Goal: Communication & Community: Answer question/provide support

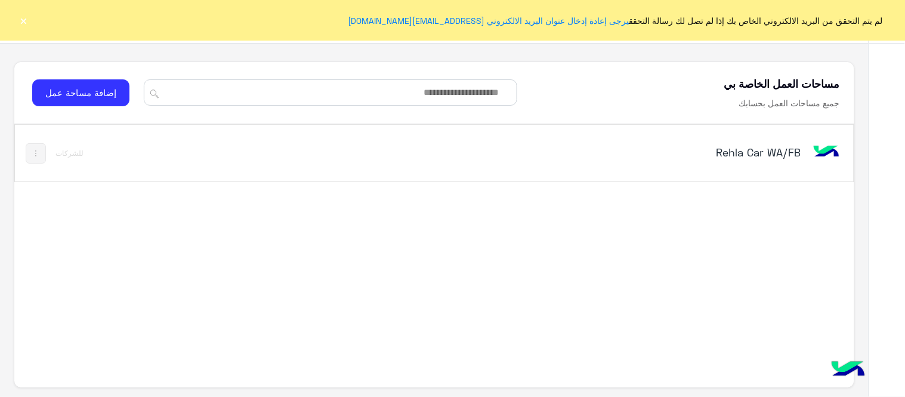
click at [750, 143] on div "Rehla Car WA/FB" at bounding box center [597, 153] width 490 height 35
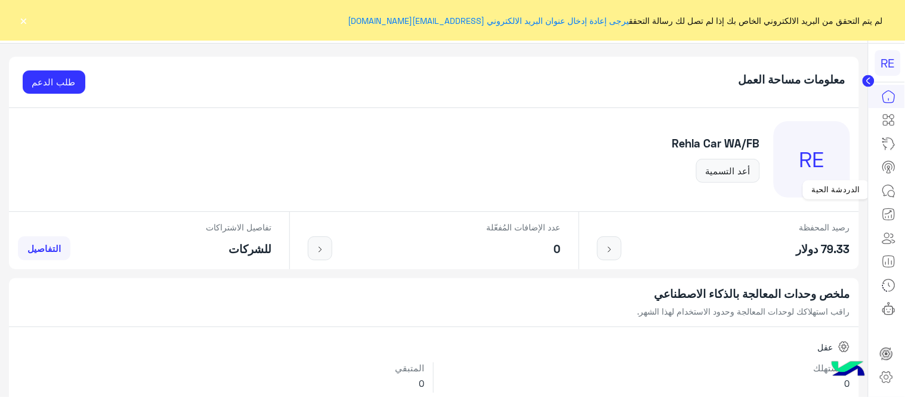
click at [887, 185] on icon at bounding box center [888, 191] width 14 height 14
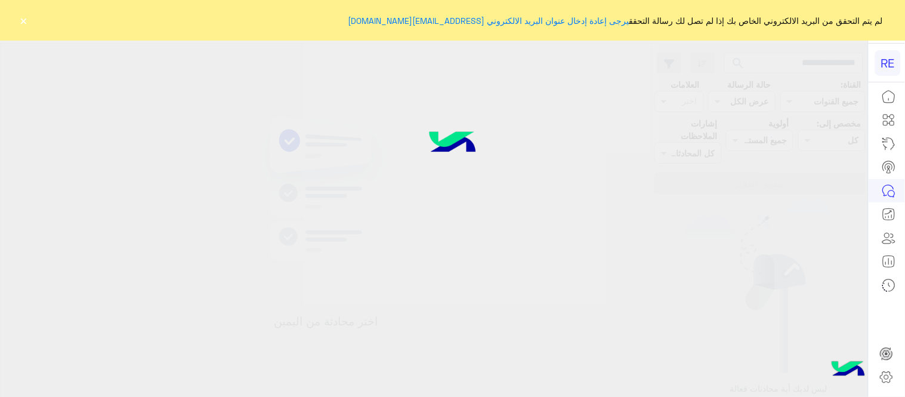
click at [26, 19] on button "×" at bounding box center [24, 20] width 12 height 12
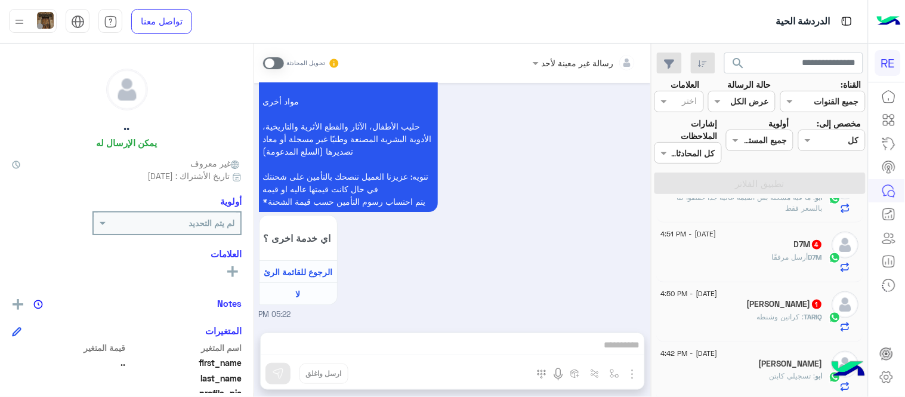
scroll to position [329, 0]
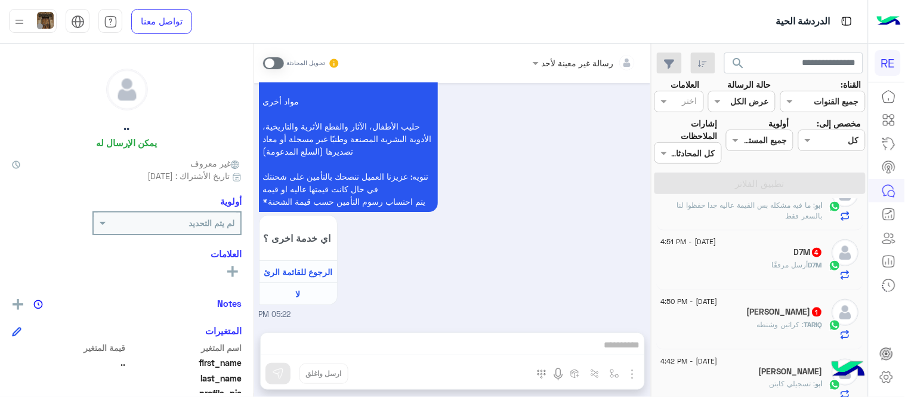
click at [706, 330] on div "TARIQ : كراتين وشنطه" at bounding box center [742, 329] width 162 height 21
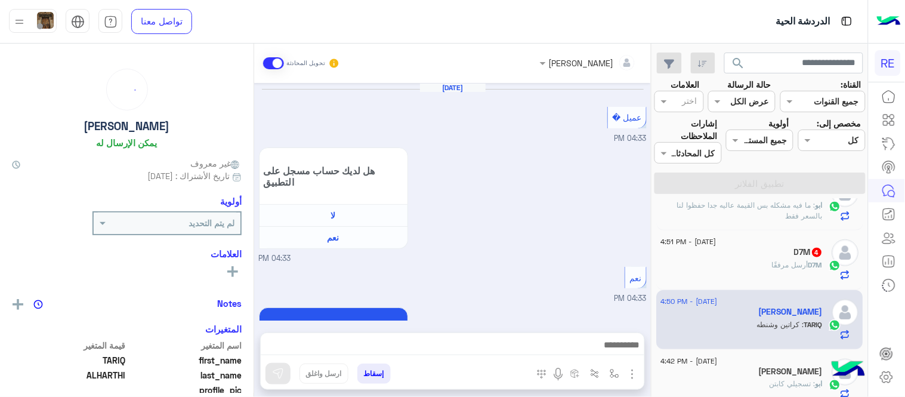
scroll to position [380, 0]
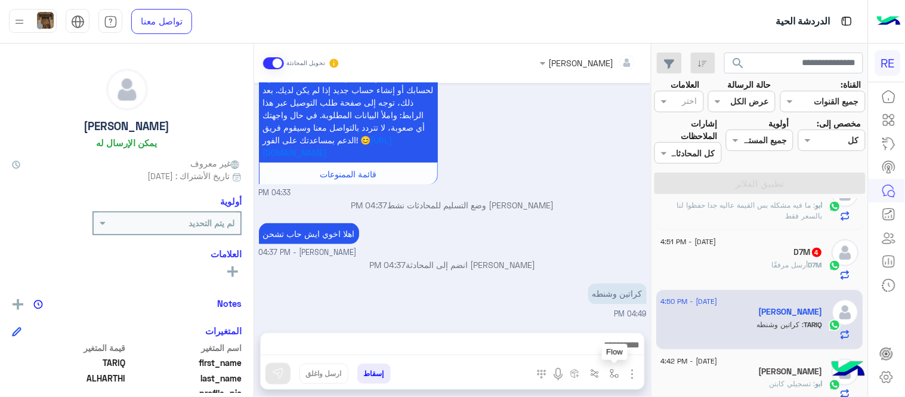
click at [619, 367] on button "button" at bounding box center [615, 373] width 20 height 20
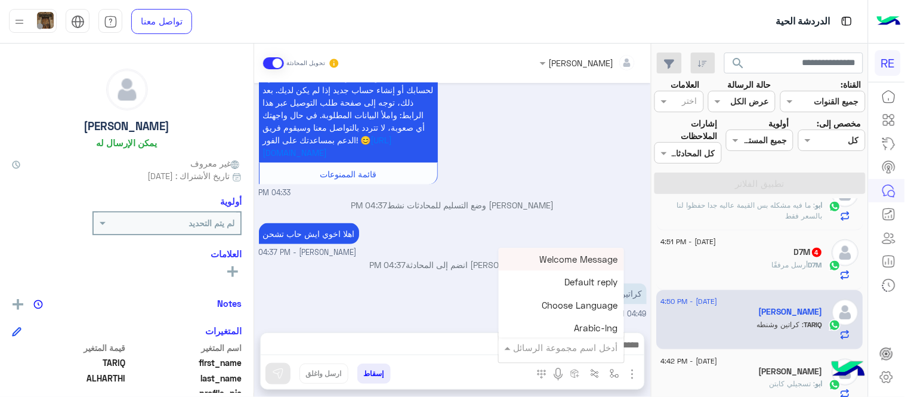
click at [599, 349] on input "text" at bounding box center [577, 348] width 81 height 14
type input "*"
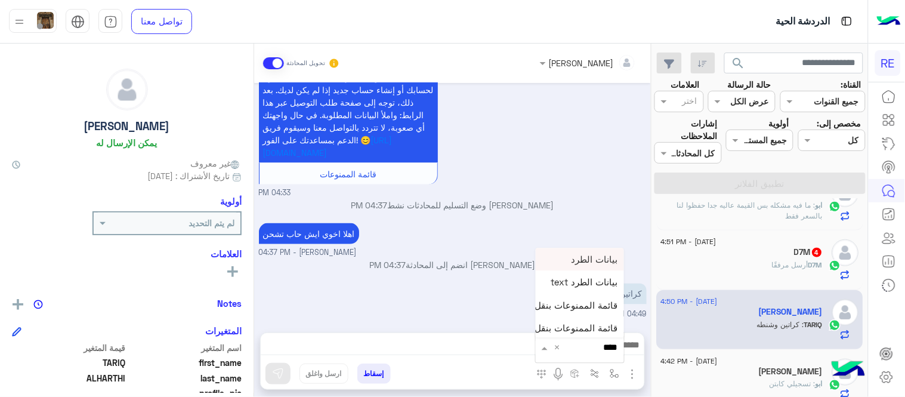
type input "*****"
click at [574, 274] on div "بيانات الطرد" at bounding box center [580, 279] width 88 height 23
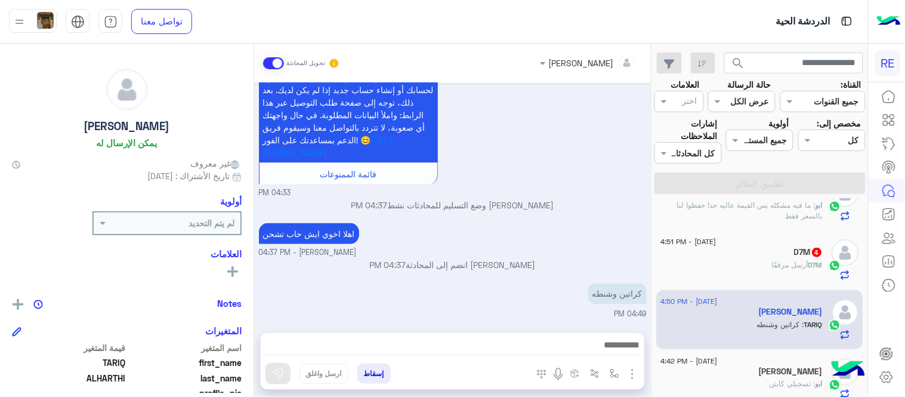
type textarea "**********"
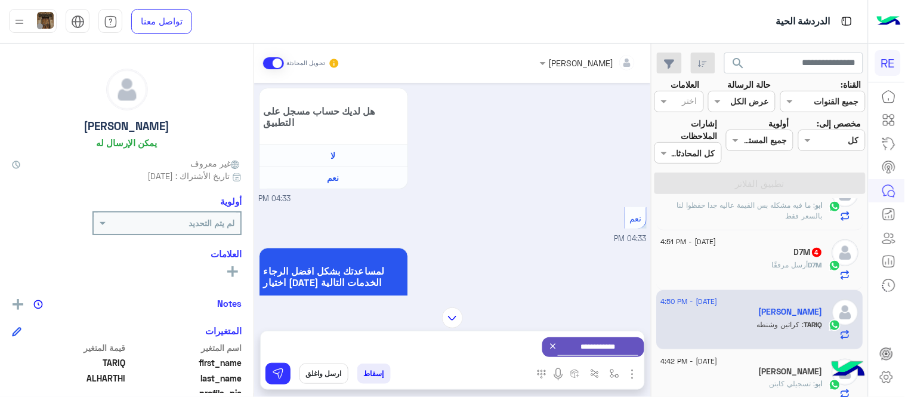
scroll to position [382, 0]
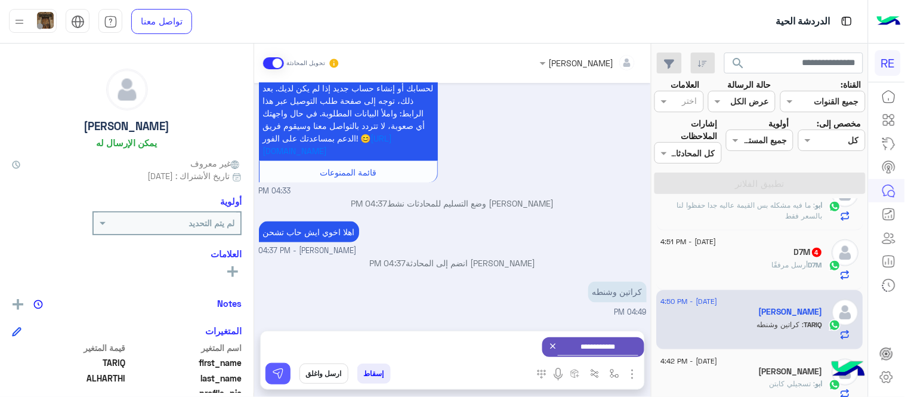
click at [279, 373] on img at bounding box center [278, 373] width 12 height 12
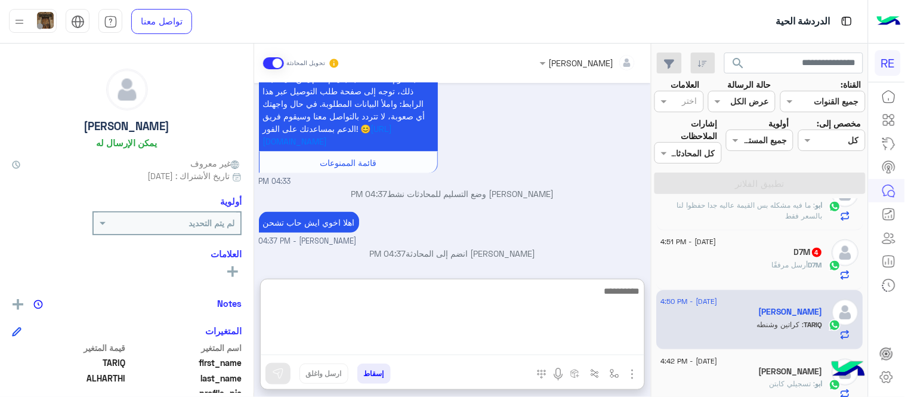
scroll to position [401, 0]
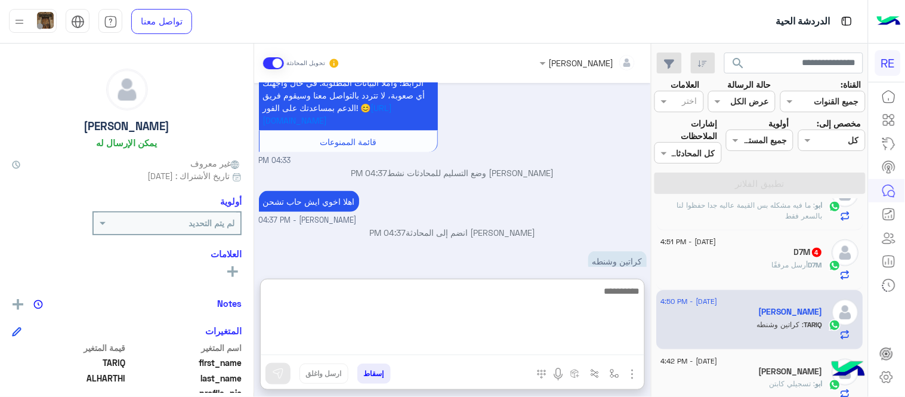
click at [545, 352] on textarea at bounding box center [452, 319] width 383 height 72
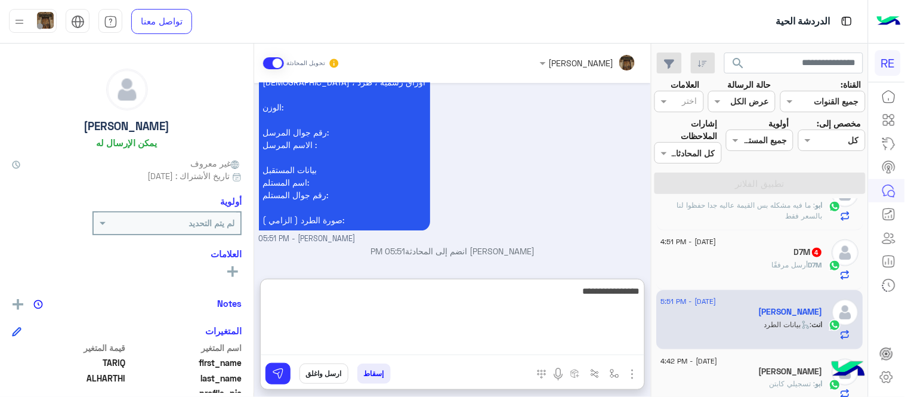
click at [615, 293] on textarea "**********" at bounding box center [452, 319] width 383 height 72
click at [561, 293] on textarea "**********" at bounding box center [452, 319] width 383 height 72
type textarea "**********"
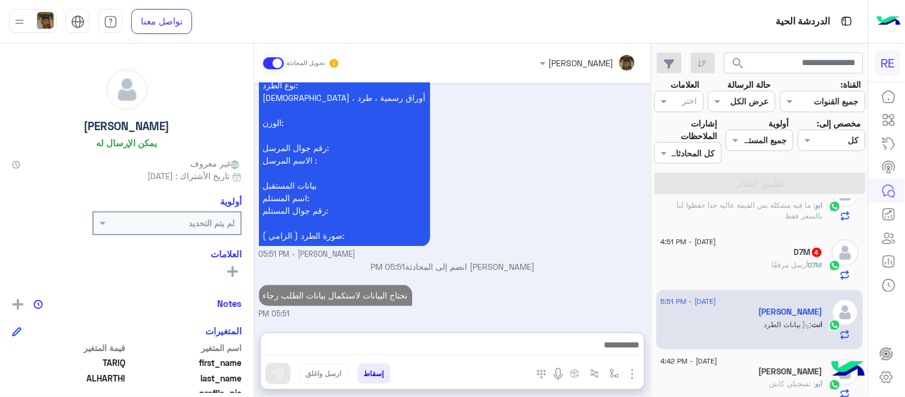
click at [783, 248] on div "D7M 4" at bounding box center [742, 253] width 162 height 13
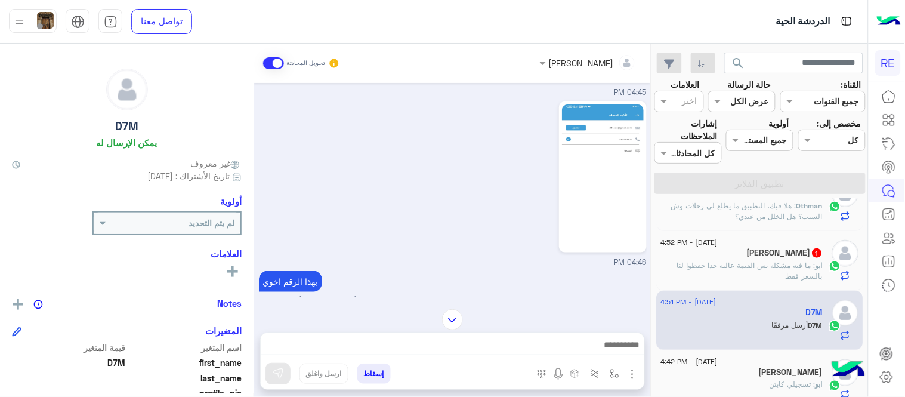
scroll to position [478, 0]
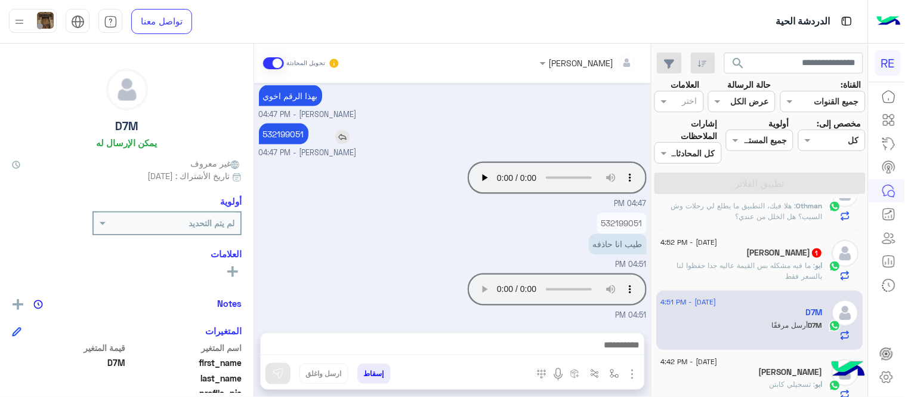
click at [272, 132] on p "532199051" at bounding box center [283, 133] width 49 height 21
copy p "532199051"
click at [433, 185] on img at bounding box center [433, 187] width 14 height 14
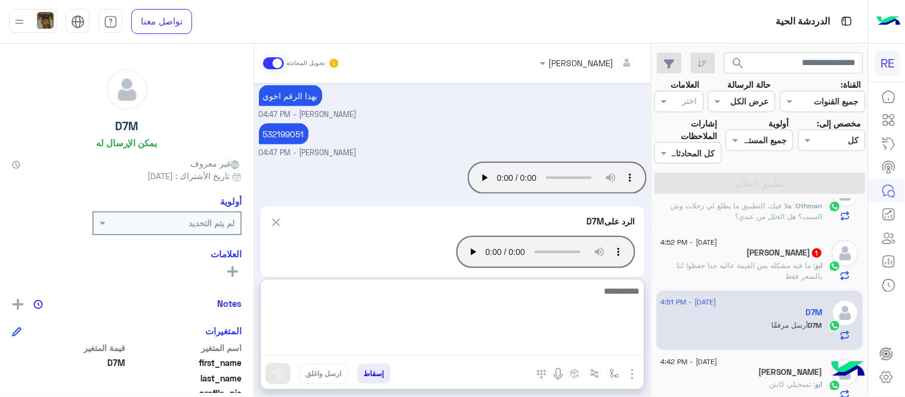
click at [490, 348] on textarea at bounding box center [452, 319] width 383 height 72
paste textarea "**********"
type textarea "**********"
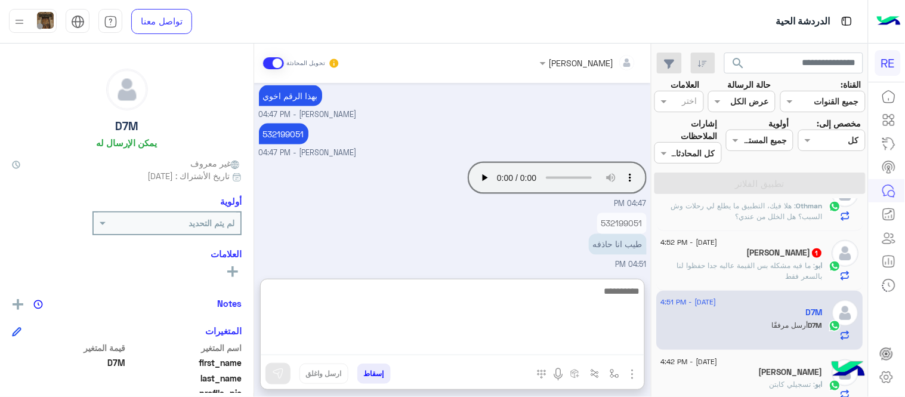
scroll to position [602, 0]
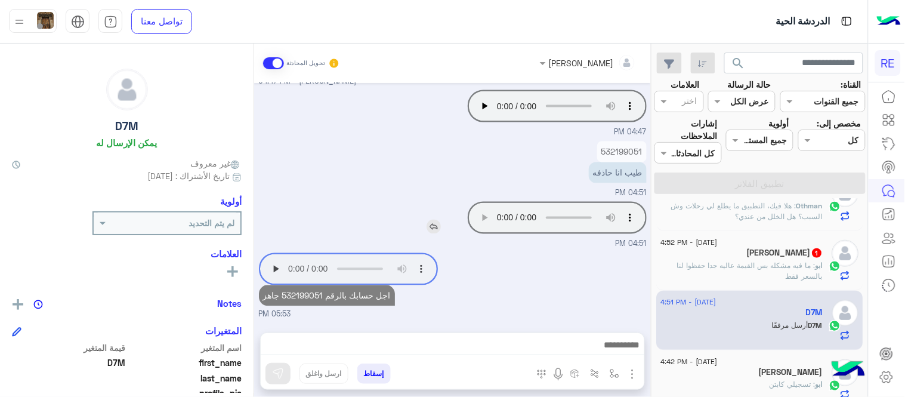
click at [428, 169] on div "[DATE] 03:26 PM اخوي انت مسجل برقم الهويه بجوال اخر Terhal Almodon - 04:44 PM ت…" at bounding box center [452, 201] width 397 height 237
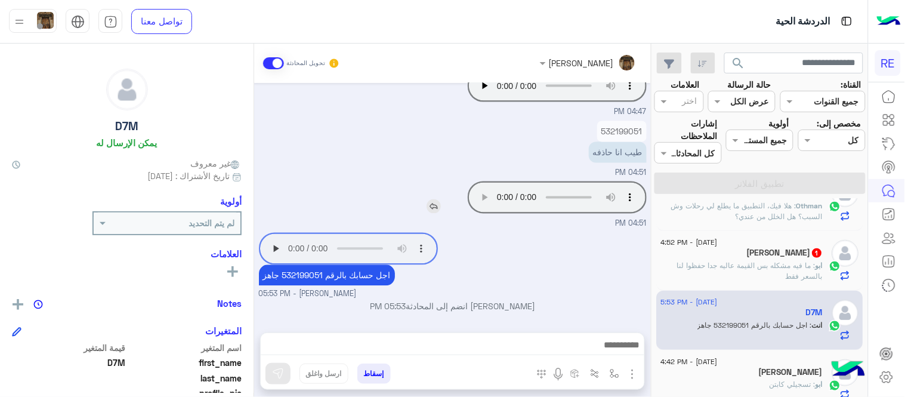
click at [436, 201] on img at bounding box center [433, 206] width 14 height 14
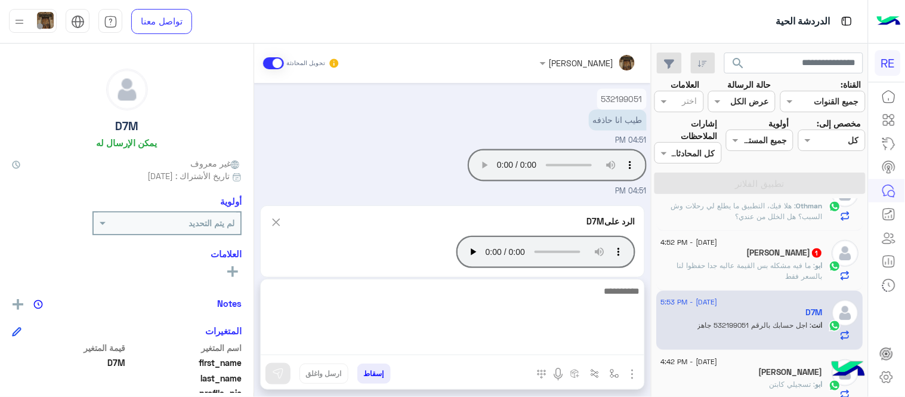
click at [478, 338] on textarea at bounding box center [452, 319] width 383 height 72
type textarea "**********"
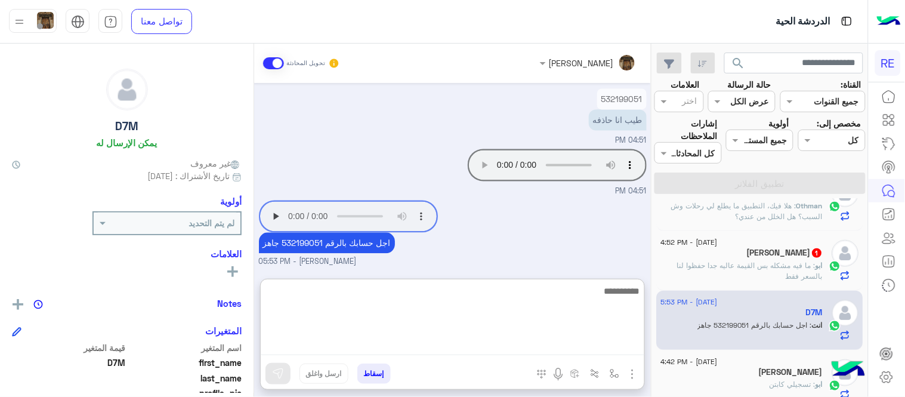
scroll to position [694, 0]
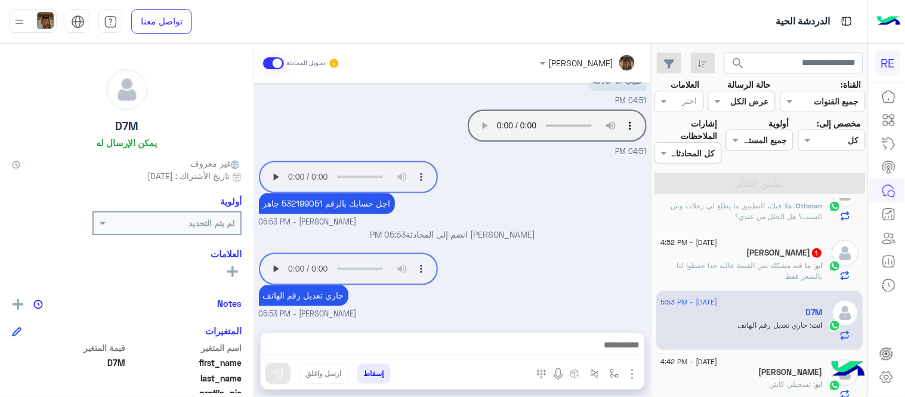
click at [358, 266] on div "[PERSON_NAME] تحويل المحادثة [DATE] 03:26 PM اخوي انت مسجل برقم الهويه بجوال اخ…" at bounding box center [452, 223] width 397 height 358
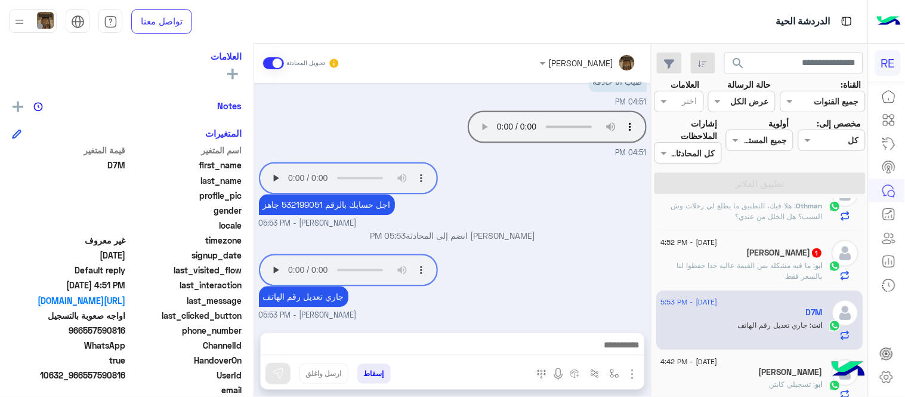
scroll to position [202, 0]
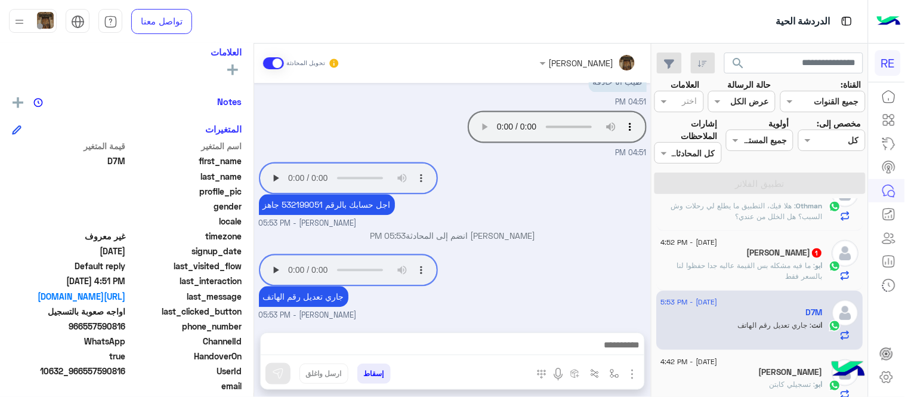
drag, startPoint x: 84, startPoint y: 323, endPoint x: 125, endPoint y: 321, distance: 41.2
click at [125, 321] on span "966557590816" at bounding box center [69, 326] width 114 height 13
copy span "557590816"
click at [304, 203] on p "اجل حسابك بالرقم 532199051 جاهز" at bounding box center [327, 204] width 136 height 21
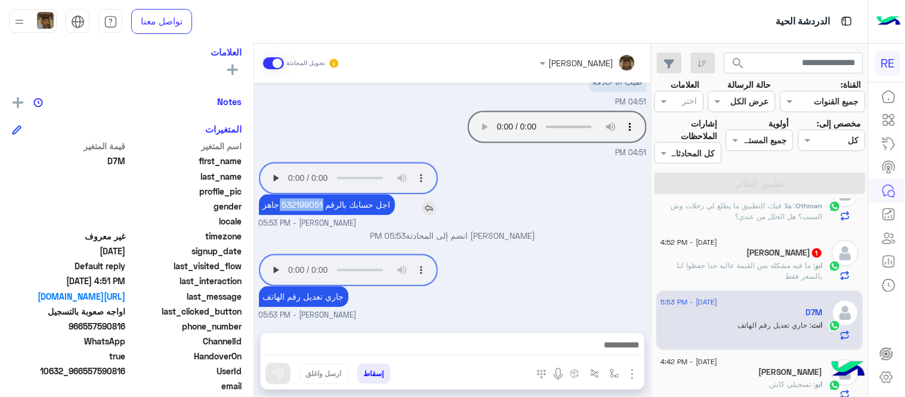
click at [304, 203] on p "اجل حسابك بالرقم 532199051 جاهز" at bounding box center [327, 204] width 136 height 21
copy p "532199051"
drag, startPoint x: 85, startPoint y: 323, endPoint x: 126, endPoint y: 329, distance: 41.5
click at [126, 329] on span "966557590816" at bounding box center [69, 326] width 114 height 13
copy span "557590816"
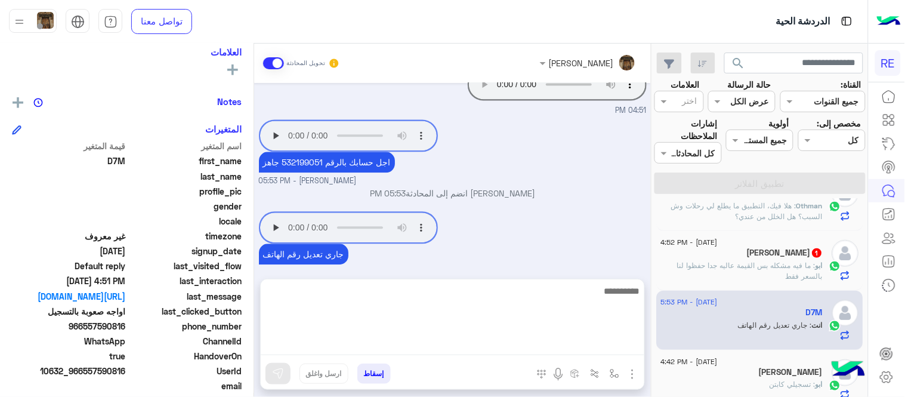
click at [505, 349] on textarea at bounding box center [452, 319] width 383 height 72
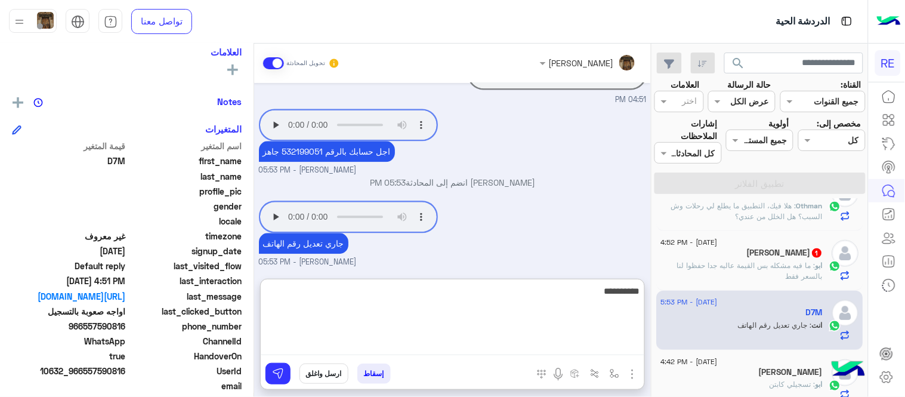
type textarea "**********"
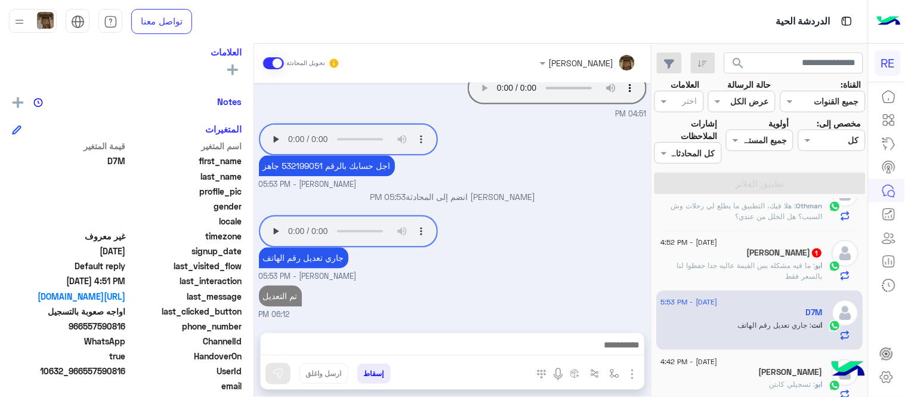
scroll to position [678, 0]
click at [552, 252] on div "[DATE] 03:26 PM اخوي انت مسجل برقم الهويه بجوال اخر Terhal Almodon - 04:44 PM ت…" at bounding box center [452, 201] width 397 height 237
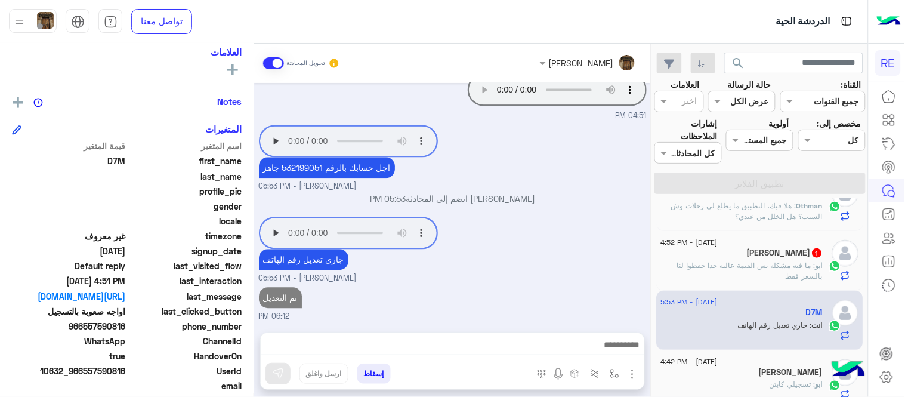
click at [759, 279] on p "ابو : ما فيه مشكله بس القيمة عاليه جدا حفظوا لنا بالسعر فقط" at bounding box center [742, 270] width 162 height 21
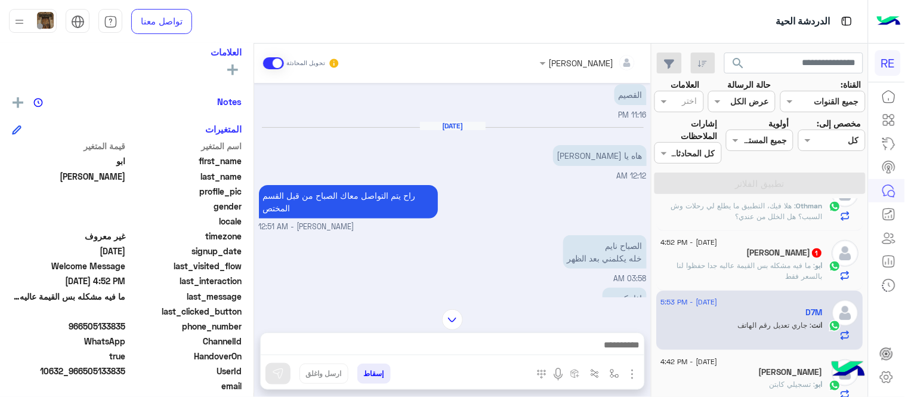
scroll to position [39, 0]
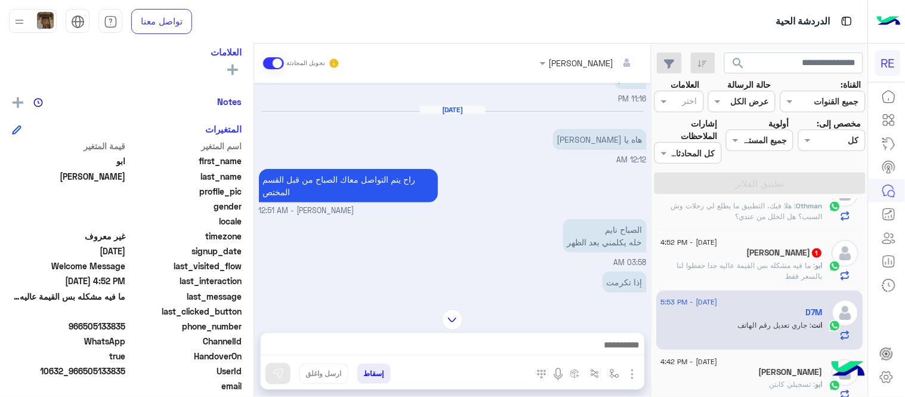
click at [253, 185] on mat-drawer "[PERSON_NAME] يمكن الإرسال له غير معروف تاريخ الأشتراك : [DATE] أولوية لم يتم ا…" at bounding box center [127, 223] width 254 height 358
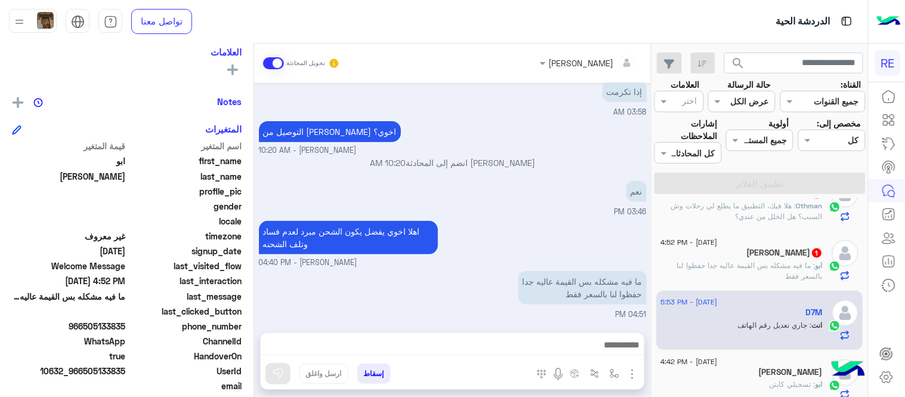
scroll to position [329, 0]
click at [735, 259] on div "[PERSON_NAME] 1" at bounding box center [742, 253] width 162 height 13
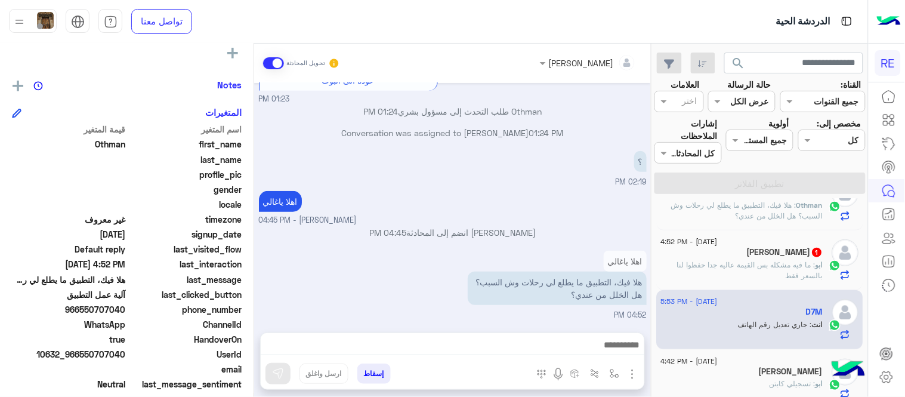
scroll to position [202, 0]
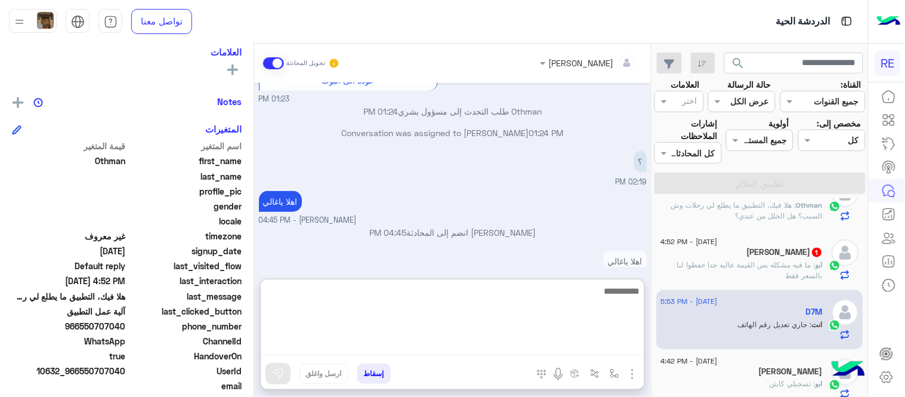
click at [605, 350] on textarea at bounding box center [452, 319] width 383 height 72
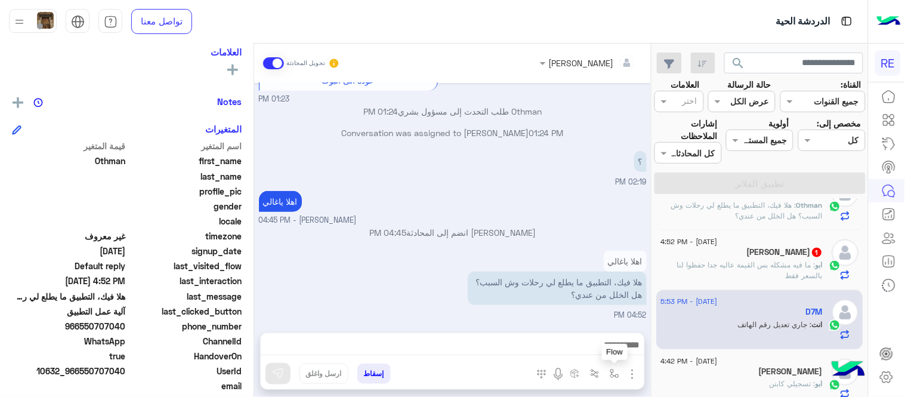
click at [611, 367] on button "button" at bounding box center [615, 373] width 20 height 20
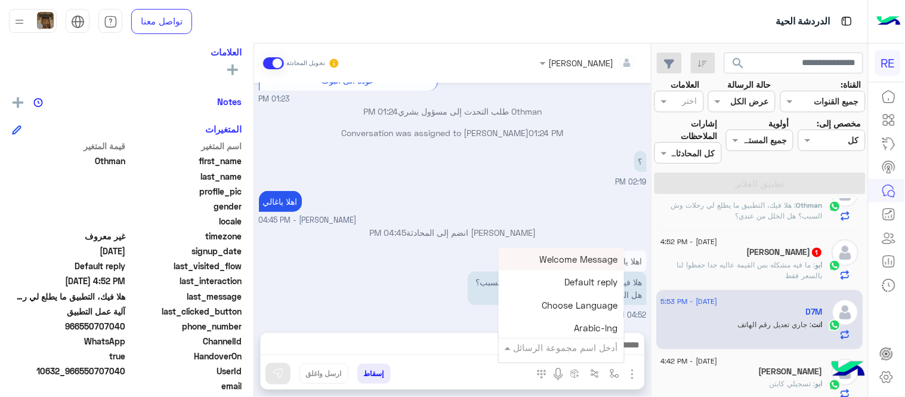
click at [580, 351] on input "text" at bounding box center [577, 348] width 81 height 14
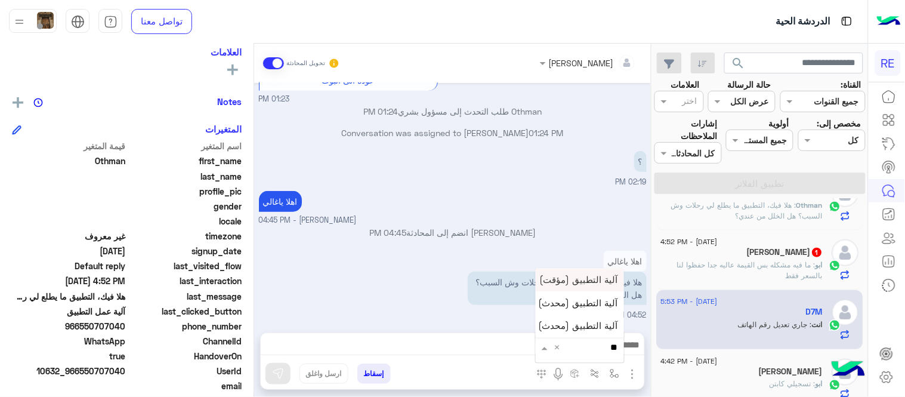
type input "***"
click at [574, 277] on span "آلية التطبيق (مؤقت)" at bounding box center [579, 279] width 78 height 11
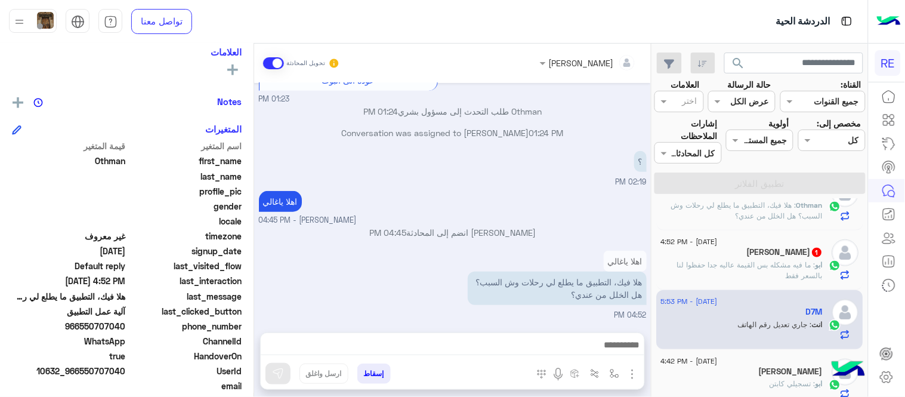
type textarea "**********"
click at [548, 341] on icon at bounding box center [553, 346] width 10 height 10
click at [627, 373] on img "button" at bounding box center [632, 374] width 14 height 14
click at [607, 378] on button "button" at bounding box center [615, 373] width 20 height 20
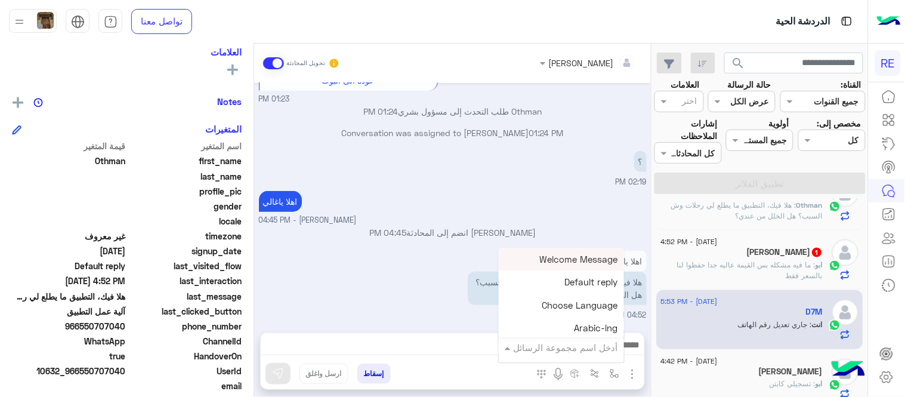
click at [601, 348] on input "text" at bounding box center [577, 348] width 81 height 14
type input "*"
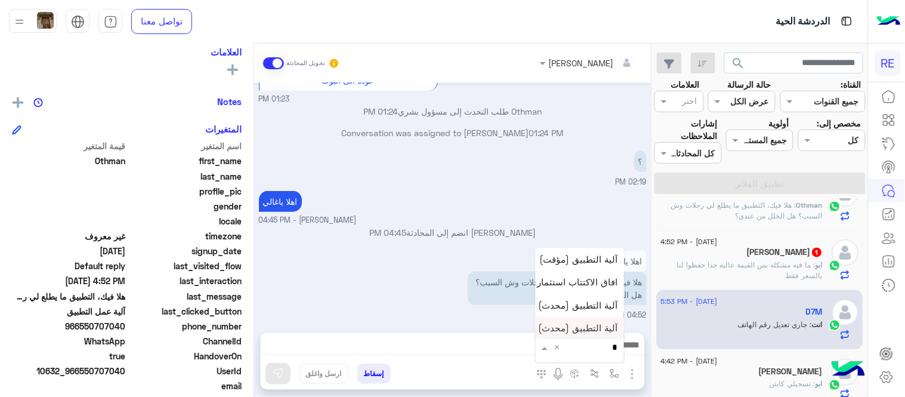
click at [588, 323] on span "آلية التطبيق (محدث)‎ نسخة 1 من‎" at bounding box center [556, 328] width 124 height 11
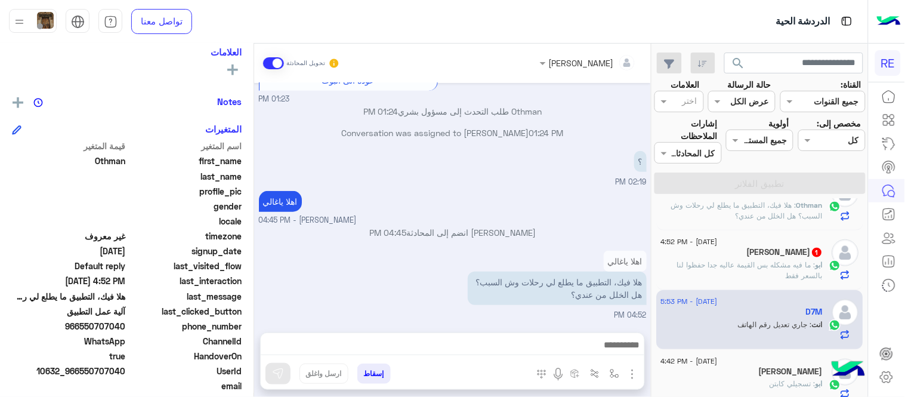
type textarea "**********"
click at [279, 367] on img at bounding box center [278, 373] width 12 height 12
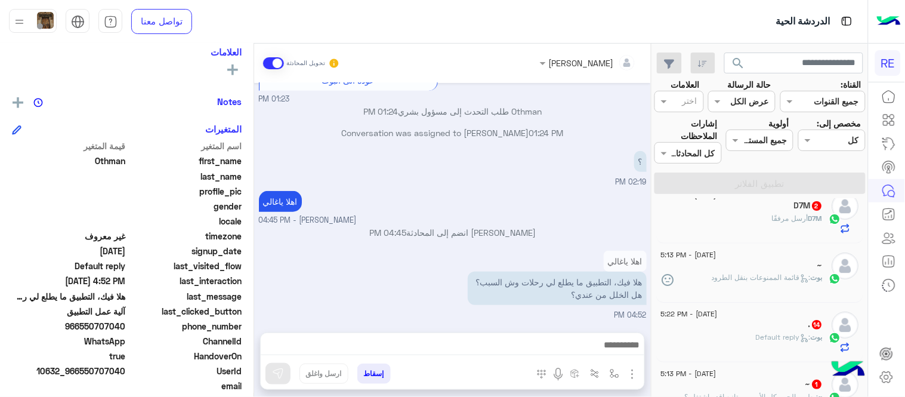
scroll to position [0, 0]
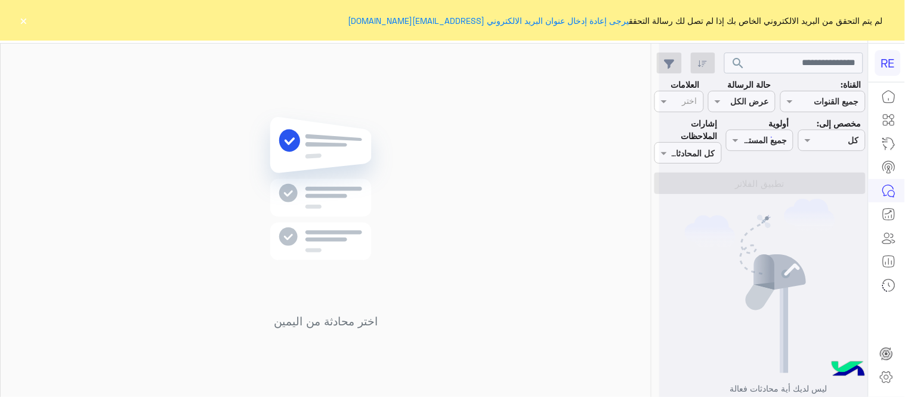
click at [24, 20] on button "×" at bounding box center [24, 20] width 12 height 12
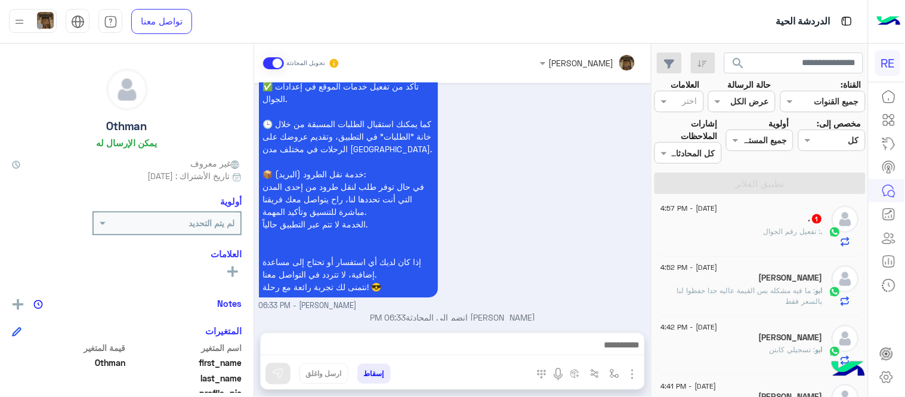
scroll to position [544, 0]
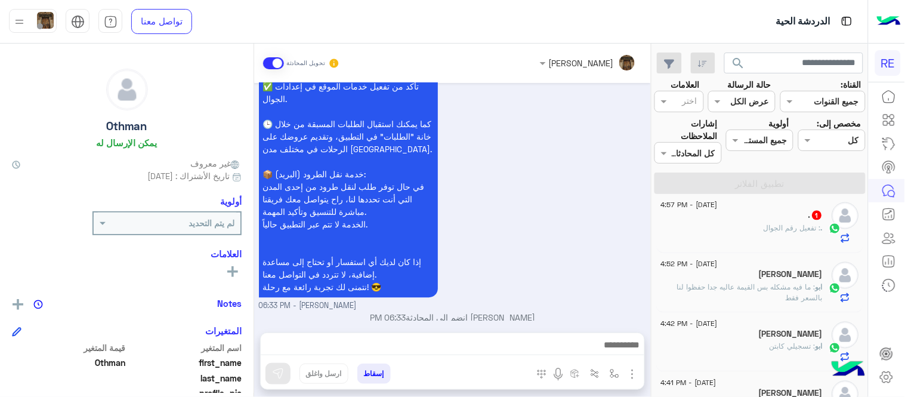
click at [748, 230] on div ". : تفعيل رقم الجوال" at bounding box center [742, 232] width 162 height 21
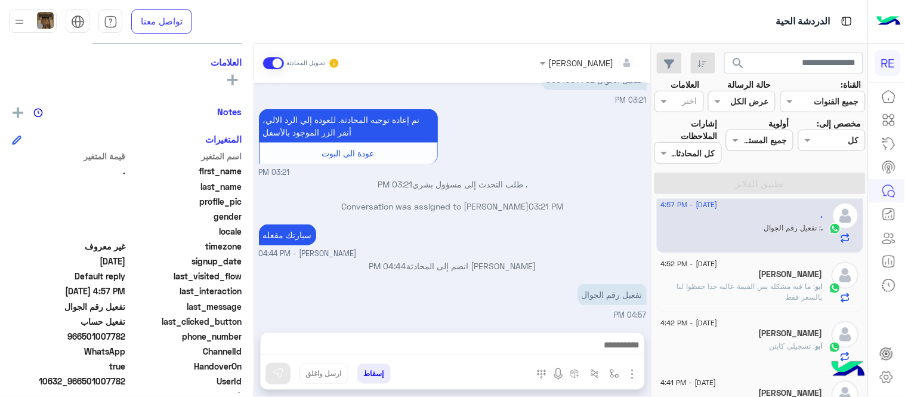
scroll to position [222, 0]
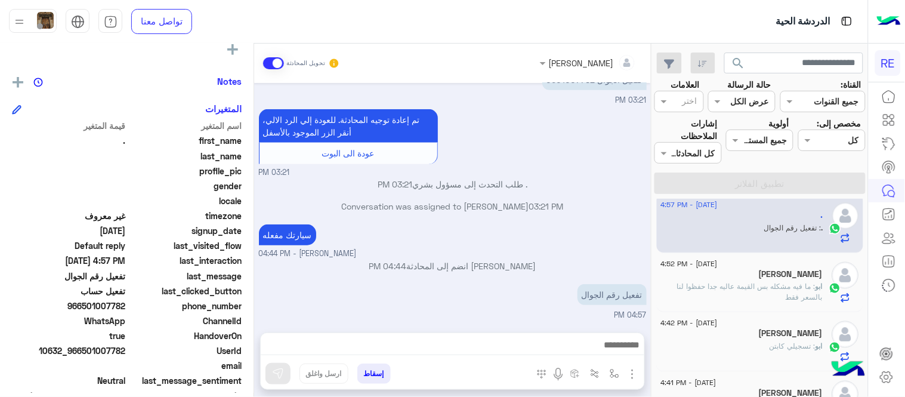
drag, startPoint x: 86, startPoint y: 305, endPoint x: 128, endPoint y: 307, distance: 41.8
click at [128, 307] on div "phone_number 966501007782" at bounding box center [127, 306] width 230 height 15
copy span "501007782"
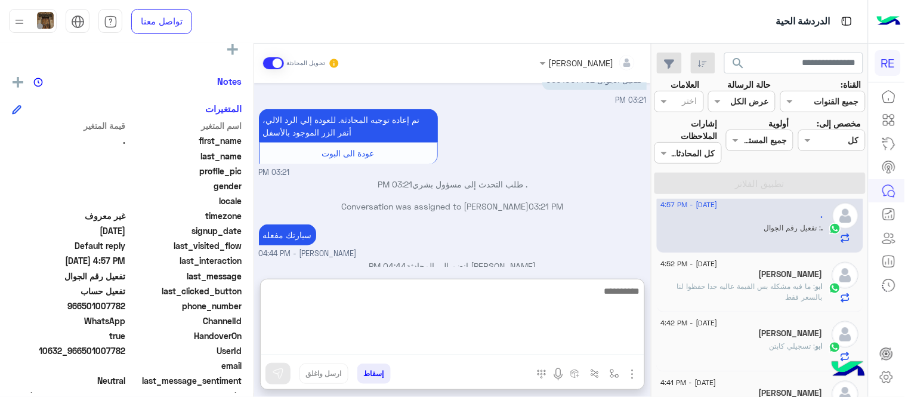
click at [450, 354] on textarea at bounding box center [452, 319] width 383 height 72
type textarea "**********"
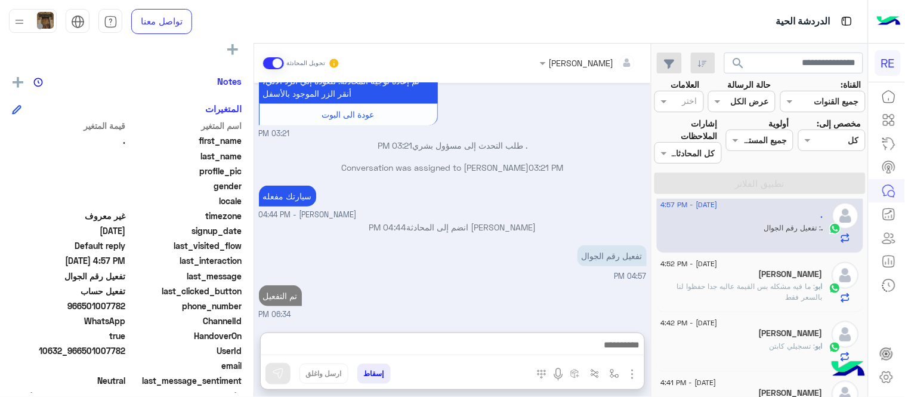
click at [474, 279] on div "Terhal Almodon تحويل المحادثة Aug 11, 2025 تم إلغاء تخصيص المحادثة تلقائيًا وإغ…" at bounding box center [452, 223] width 397 height 358
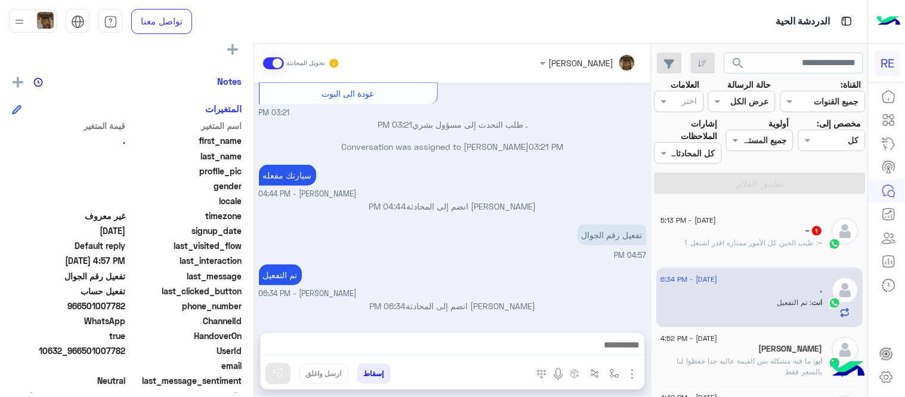
scroll to position [434, 0]
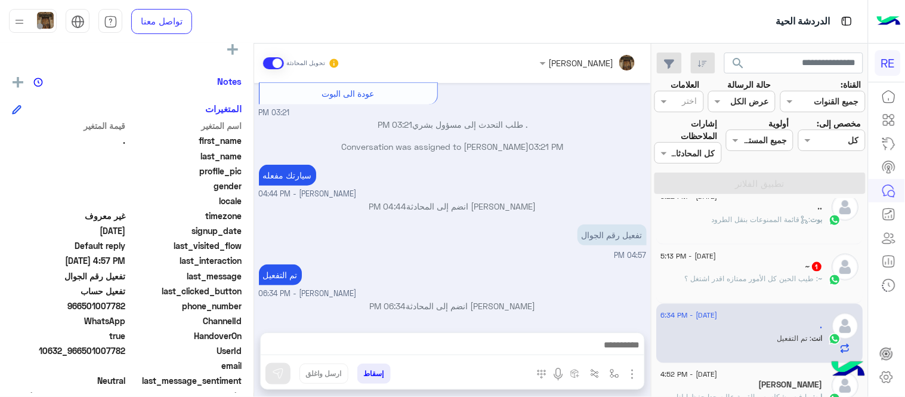
click at [765, 280] on span ": طيب الحين كل الأمور ممتازه اقدر اشتغل ؟" at bounding box center [752, 278] width 134 height 9
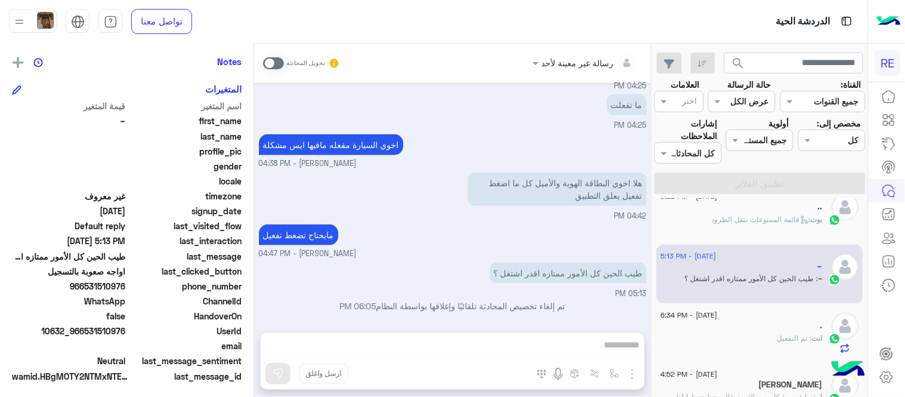
scroll to position [245, 0]
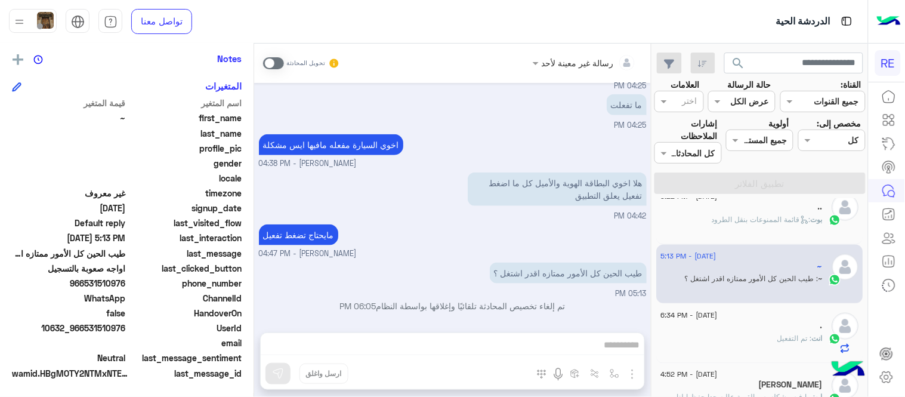
click at [265, 58] on span at bounding box center [273, 63] width 21 height 12
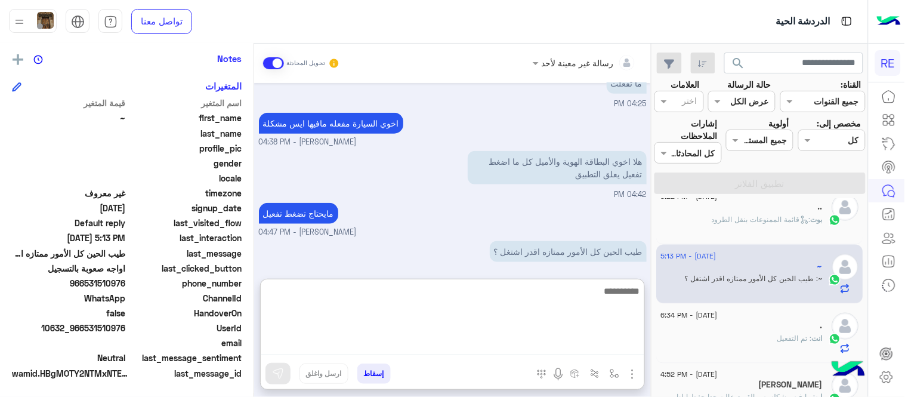
click at [510, 341] on textarea at bounding box center [452, 319] width 383 height 72
type textarea "********"
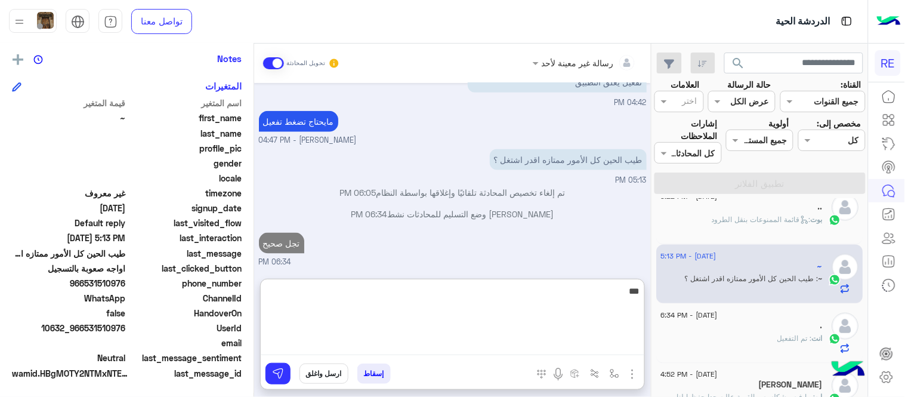
type textarea "***"
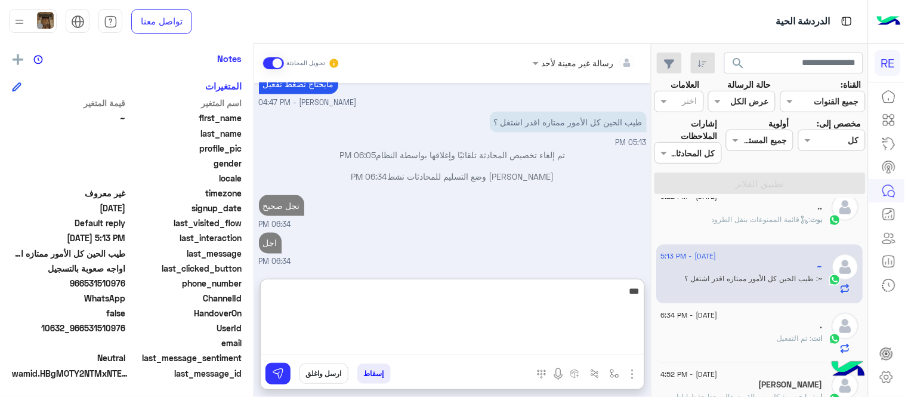
scroll to position [454, 0]
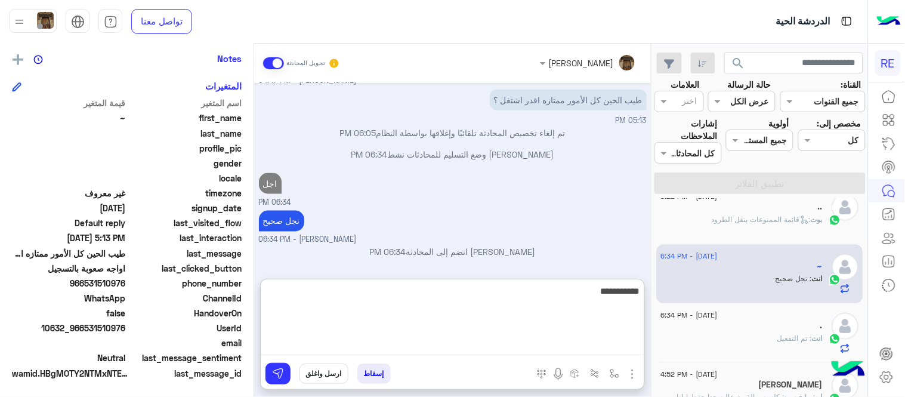
type textarea "**********"
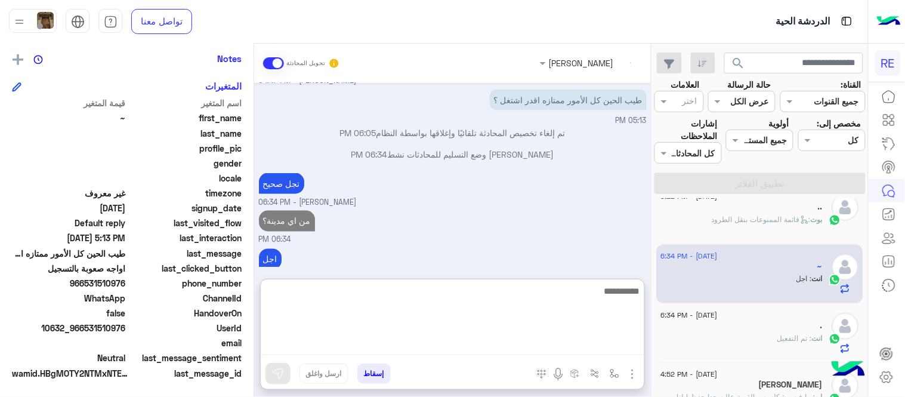
scroll to position [492, 0]
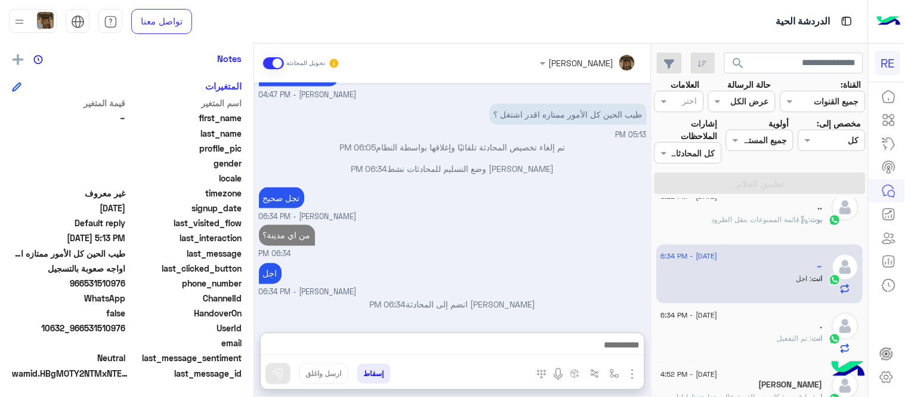
click at [616, 222] on div "من اي مدينة؟ 06:34 PM" at bounding box center [453, 241] width 388 height 38
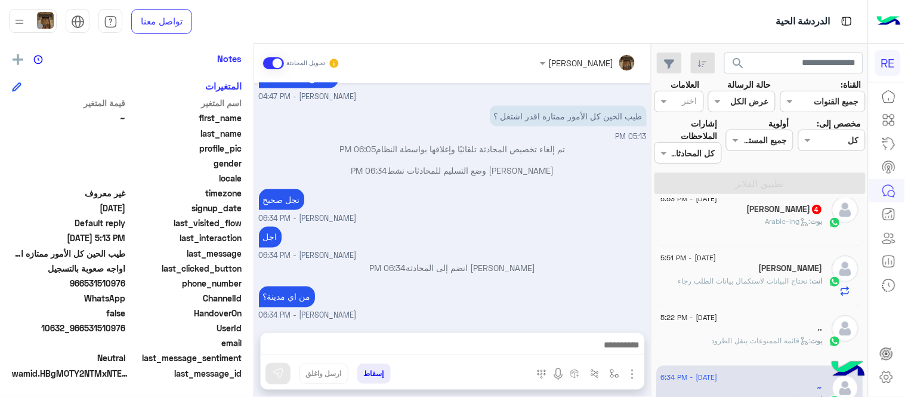
scroll to position [317, 0]
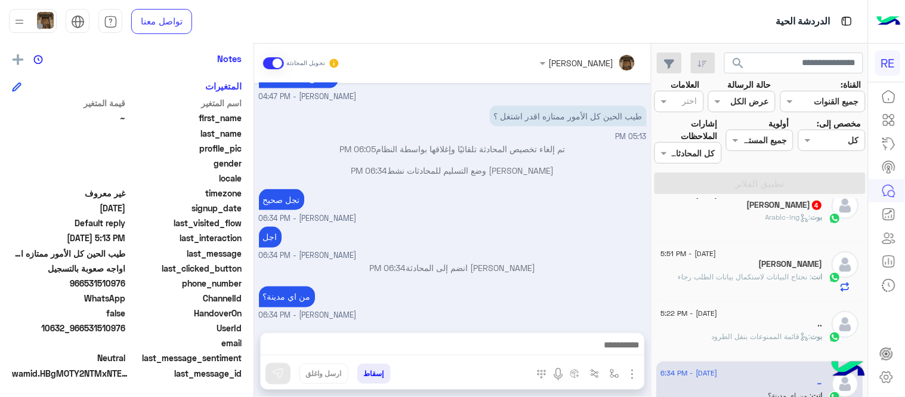
click at [766, 340] on span ": قائمة الممنوعات بنقل الطرود" at bounding box center [761, 336] width 99 height 9
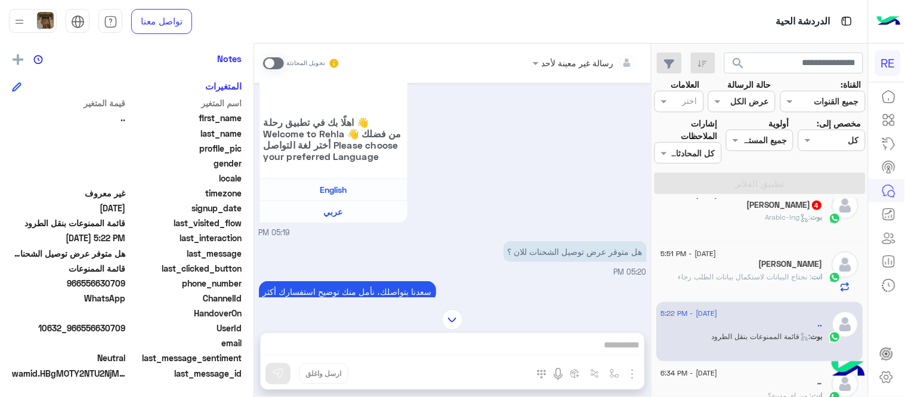
scroll to position [324, 0]
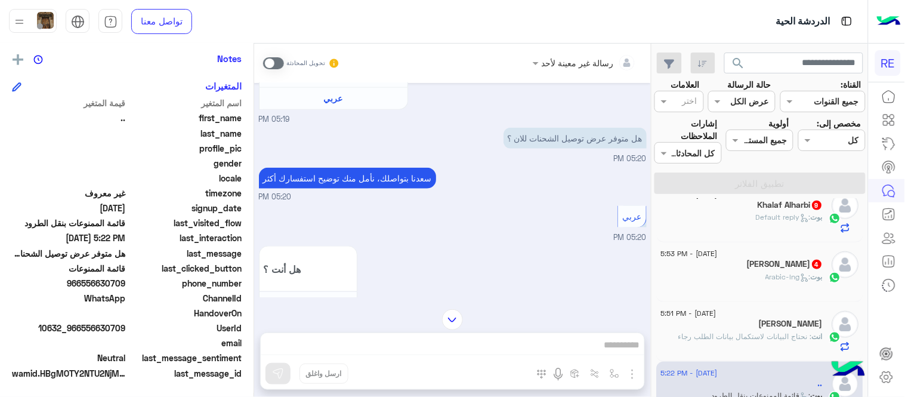
click at [527, 147] on p "هل متوفر عرض توصيل الشحنات للان ؟" at bounding box center [574, 138] width 143 height 21
click at [267, 66] on span at bounding box center [273, 63] width 21 height 12
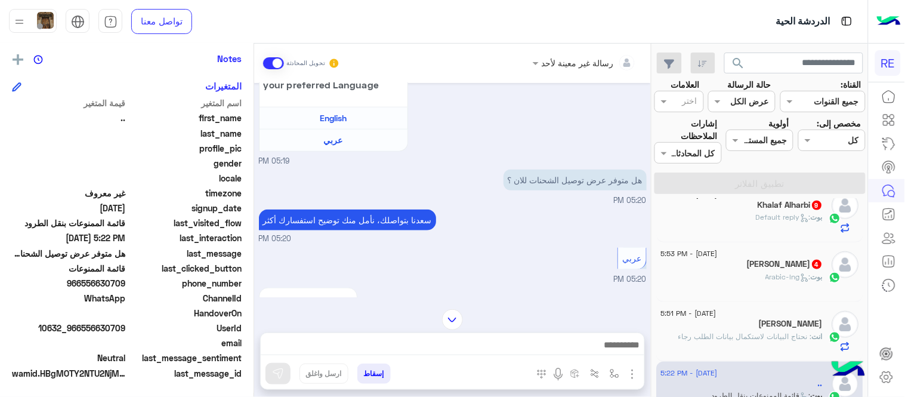
scroll to position [308, 0]
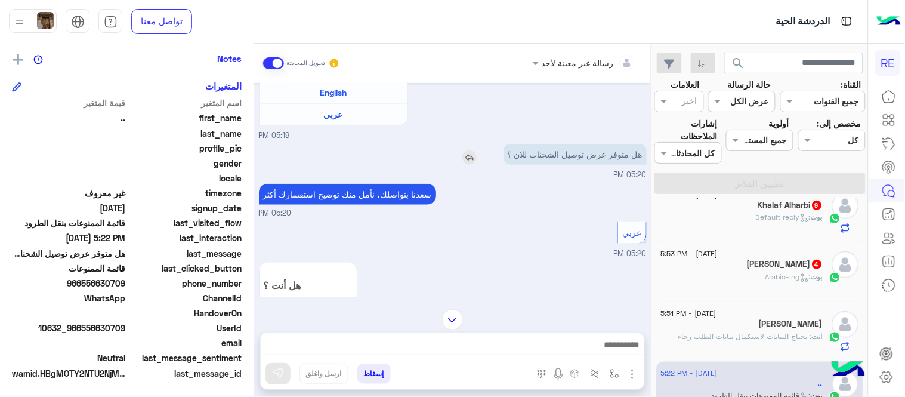
click at [469, 165] on img at bounding box center [469, 157] width 14 height 14
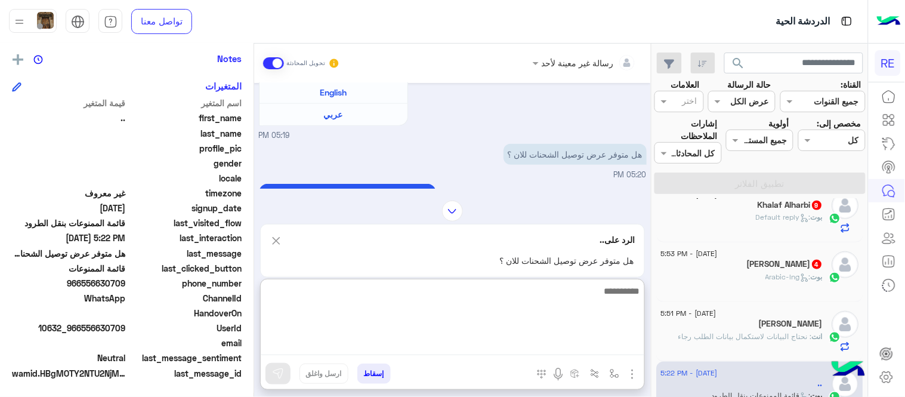
click at [513, 350] on textarea at bounding box center [452, 319] width 383 height 72
type textarea "********"
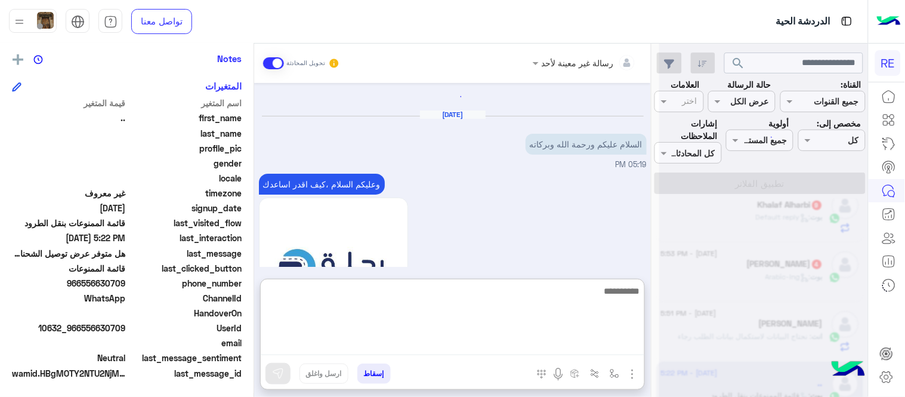
scroll to position [0, 0]
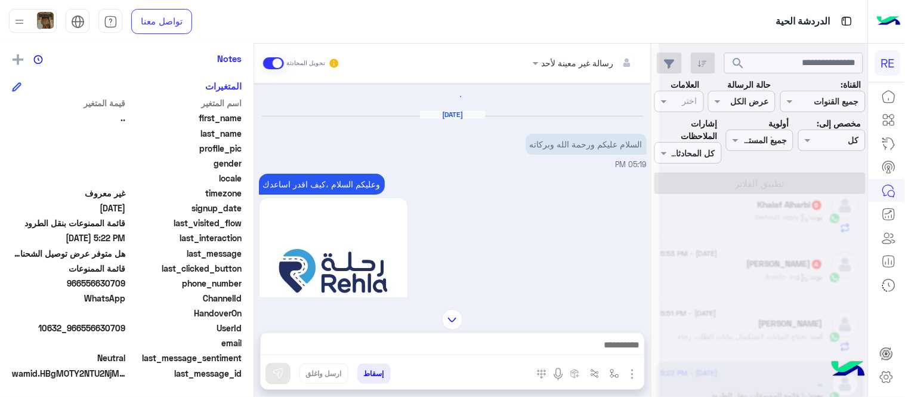
click at [579, 246] on div "رسالة غير معينة لأحد تحويل المحادثة Aug 14, 2025 السلام عليكم ورحمة الله وبركات…" at bounding box center [452, 223] width 397 height 358
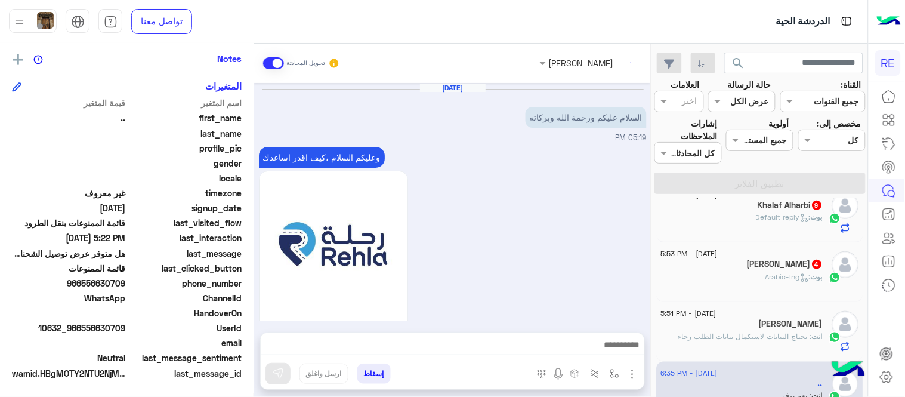
scroll to position [1549, 0]
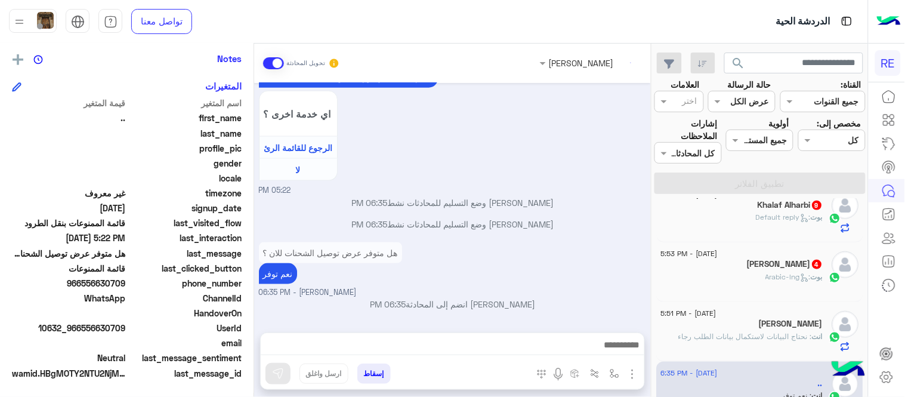
click at [710, 264] on div "Abo faisal 4" at bounding box center [742, 265] width 162 height 13
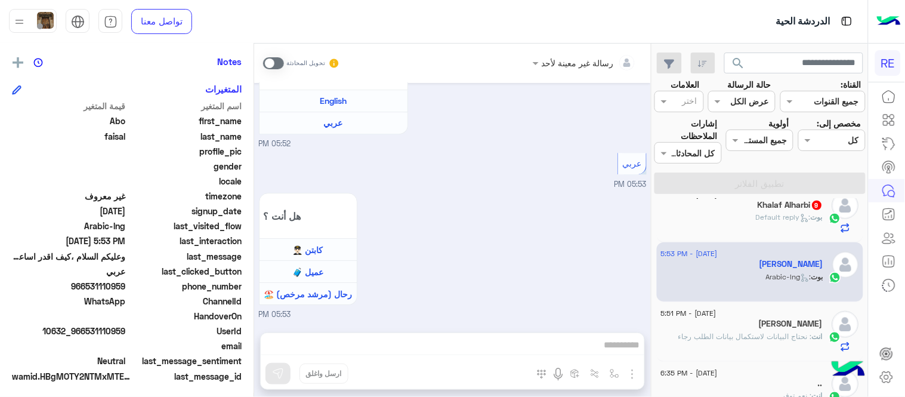
scroll to position [245, 0]
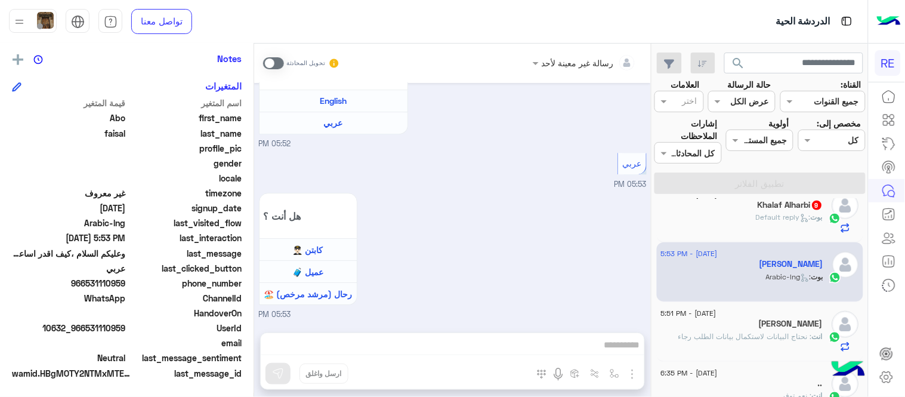
click at [280, 62] on span at bounding box center [273, 63] width 21 height 12
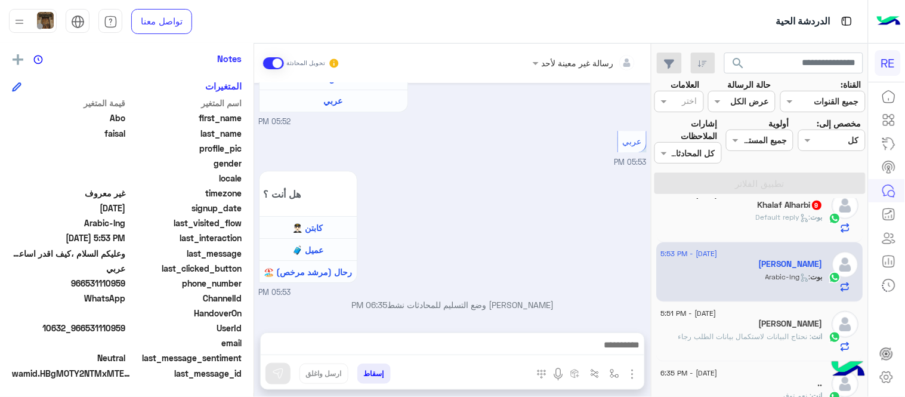
scroll to position [945, 0]
click at [431, 365] on div "إسقاط ارسل واغلق" at bounding box center [394, 376] width 267 height 26
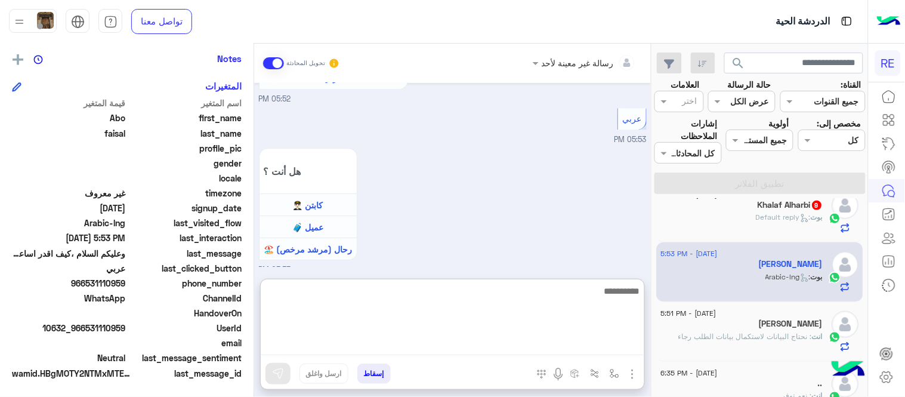
click at [423, 349] on textarea at bounding box center [452, 319] width 383 height 72
type textarea "**********"
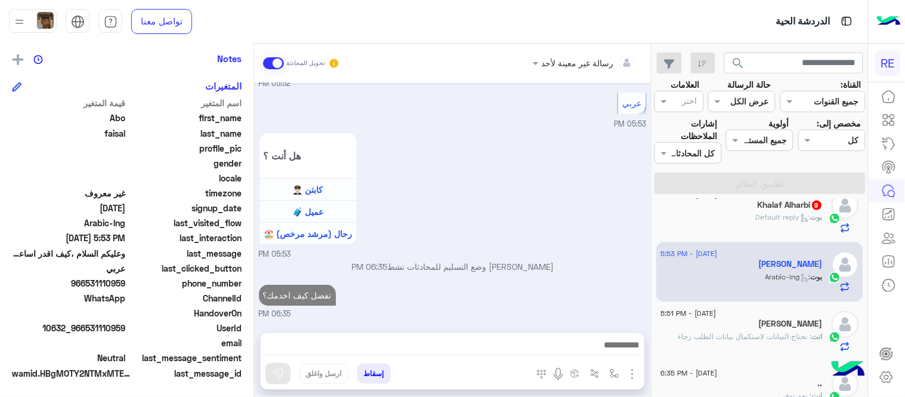
click at [465, 224] on div "Jul 28, 2025 اهلًا بك في تطبيق رحلة 👋 Welcome to Rehla 👋 من فضلك أختر لغة التوا…" at bounding box center [452, 201] width 397 height 237
click at [790, 214] on span ": Default reply" at bounding box center [783, 216] width 55 height 9
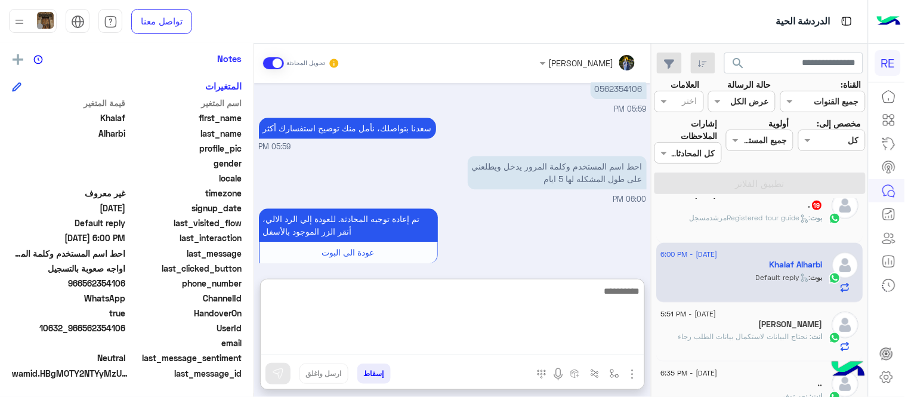
click at [513, 342] on textarea at bounding box center [452, 319] width 383 height 72
type textarea "**********"
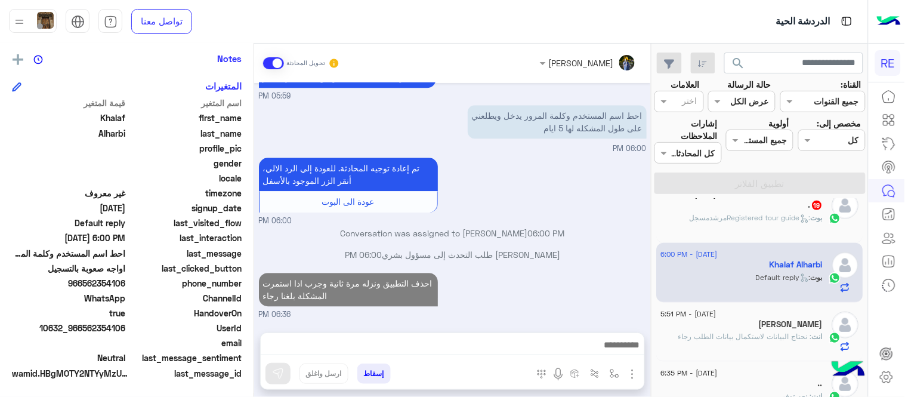
click at [614, 229] on div "Aug 14, 2025 تفعيل حساب 05:59 PM يمكنك الاطلاع على شروط الانضمام لرحلة ك (كابتن…" at bounding box center [452, 201] width 397 height 237
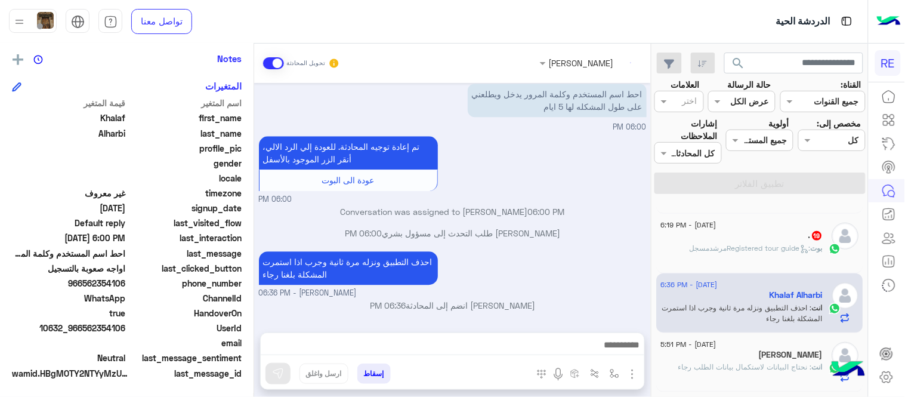
scroll to position [234, 0]
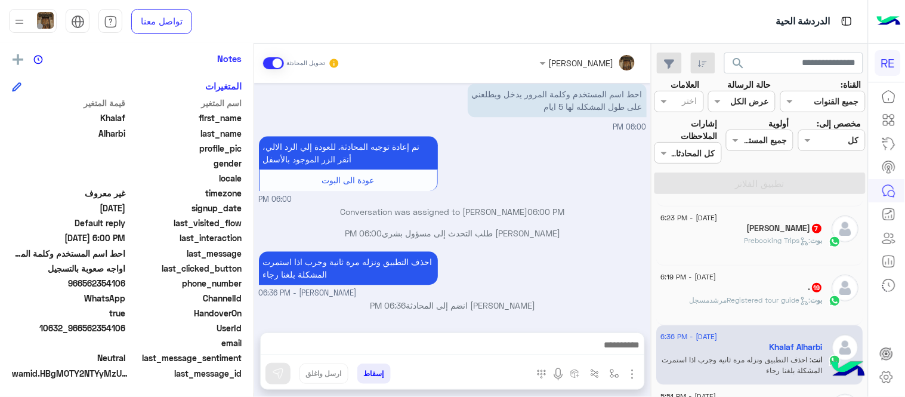
click at [760, 301] on span ": Registered tour guideمرشدمسجل" at bounding box center [750, 299] width 121 height 9
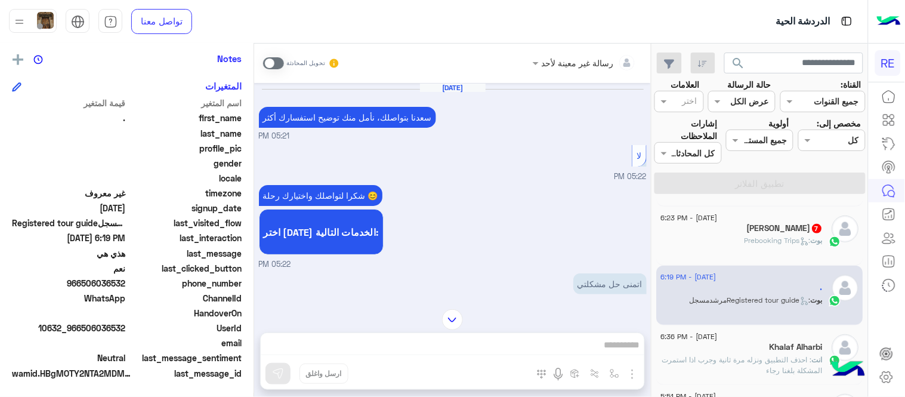
scroll to position [563, 0]
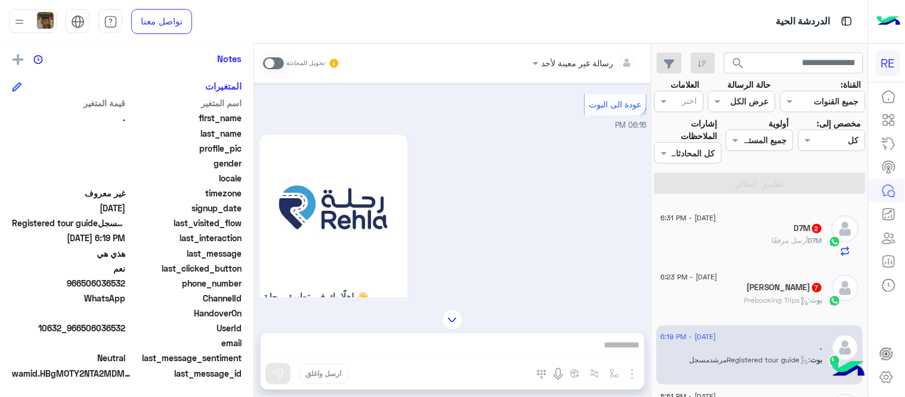
click at [267, 66] on span at bounding box center [273, 63] width 21 height 12
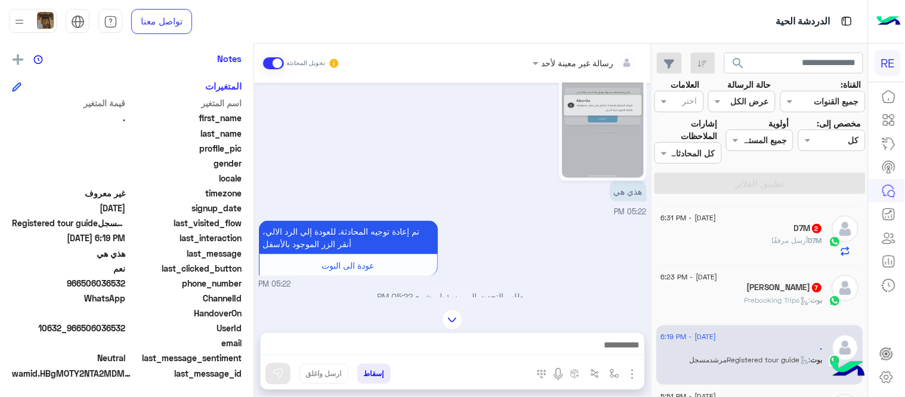
scroll to position [313, 0]
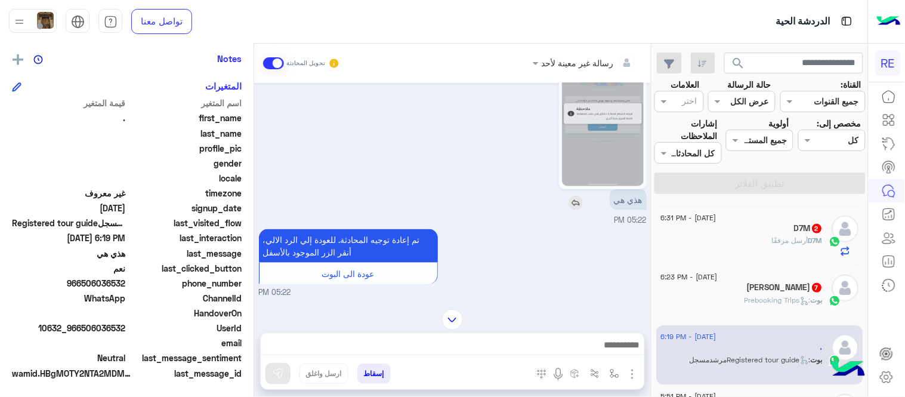
click at [568, 201] on img at bounding box center [575, 203] width 14 height 14
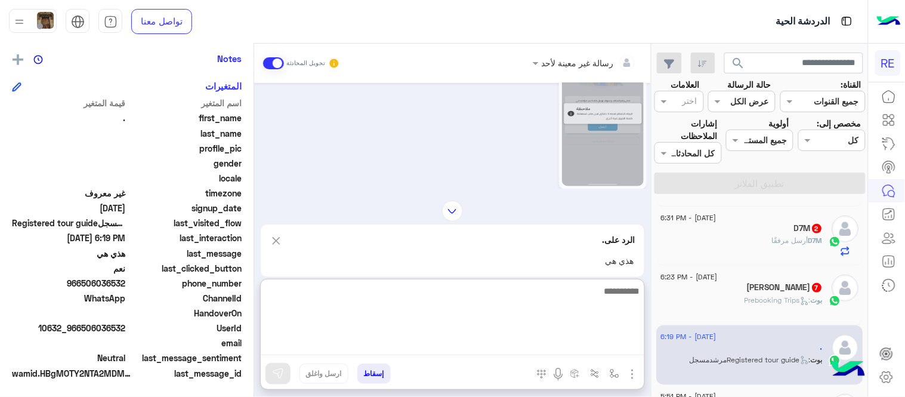
click at [519, 347] on textarea at bounding box center [452, 319] width 383 height 72
type textarea "**********"
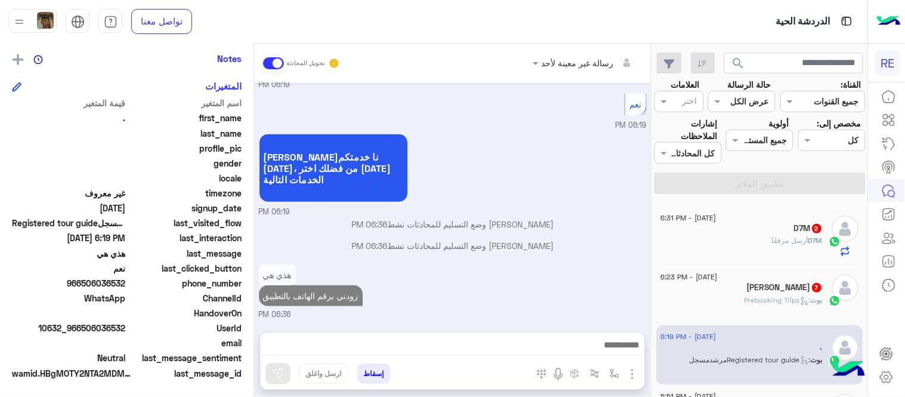
click at [555, 237] on div "Aug 14, 2025 سعدنا بتواصلك، نأمل منك توضيح استفسارك أكثر 05:21 PM لا 05:22 PM ش…" at bounding box center [452, 201] width 397 height 237
click at [731, 298] on div "بوت : Prebooking Trips" at bounding box center [742, 305] width 162 height 21
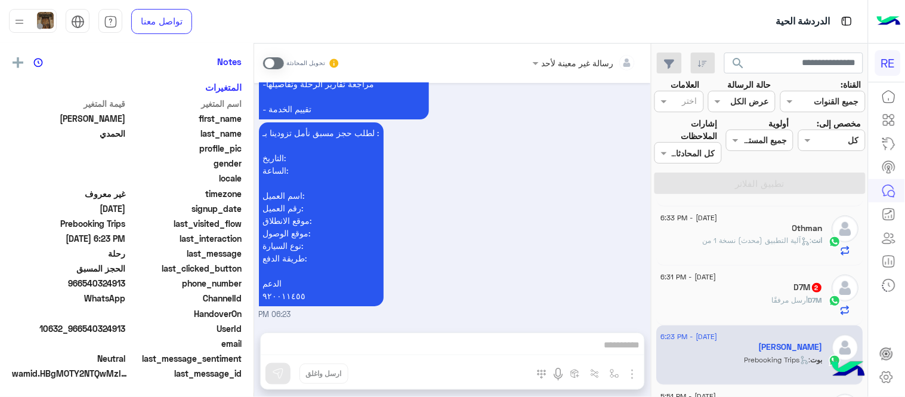
scroll to position [245, 0]
click at [270, 63] on span at bounding box center [273, 63] width 21 height 12
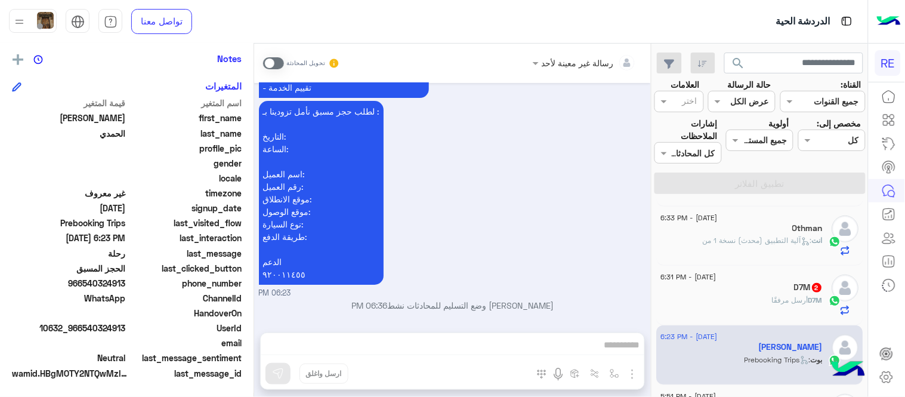
scroll to position [1069, 0]
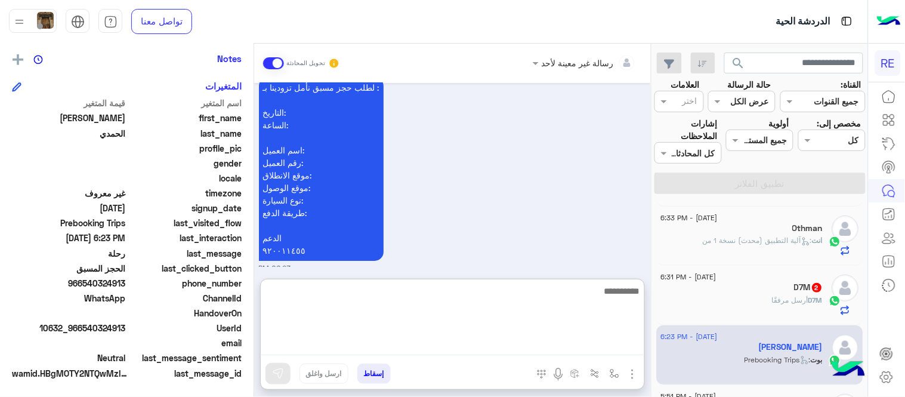
click at [486, 340] on textarea at bounding box center [452, 319] width 383 height 72
type textarea "**********"
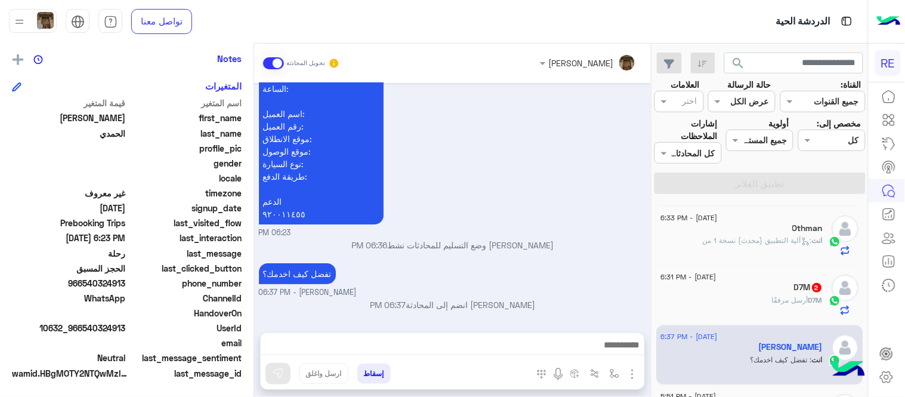
scroll to position [1143, 0]
click at [782, 298] on span "أرسل مرفقًا" at bounding box center [790, 299] width 36 height 9
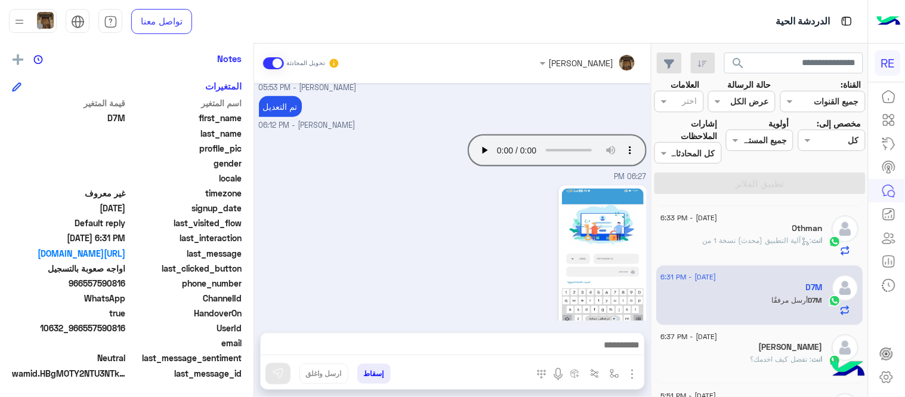
scroll to position [404, 0]
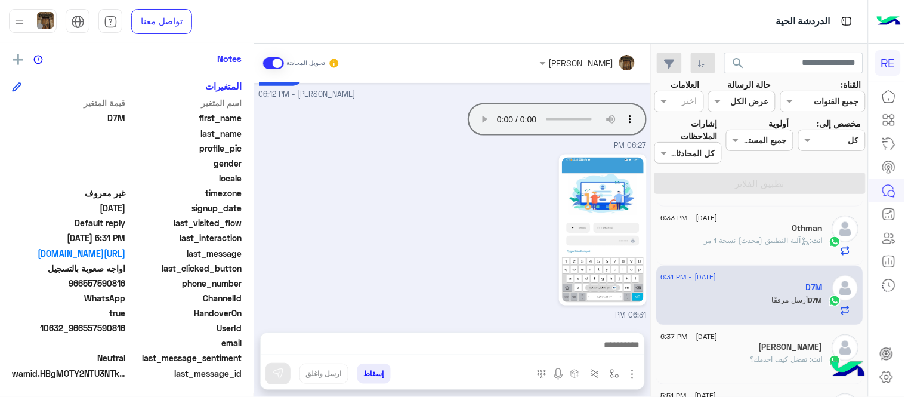
drag, startPoint x: 85, startPoint y: 282, endPoint x: 125, endPoint y: 286, distance: 40.8
click at [125, 286] on span "966557590816" at bounding box center [69, 283] width 114 height 13
copy span "557590816"
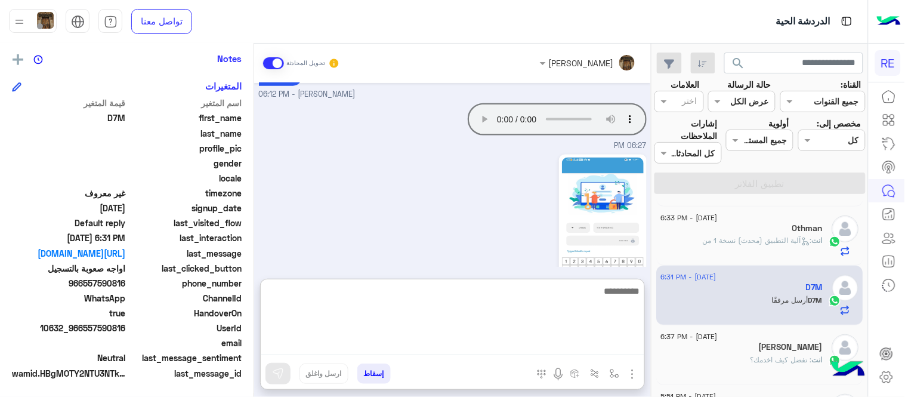
click at [455, 339] on textarea at bounding box center [452, 319] width 383 height 72
type textarea "**********"
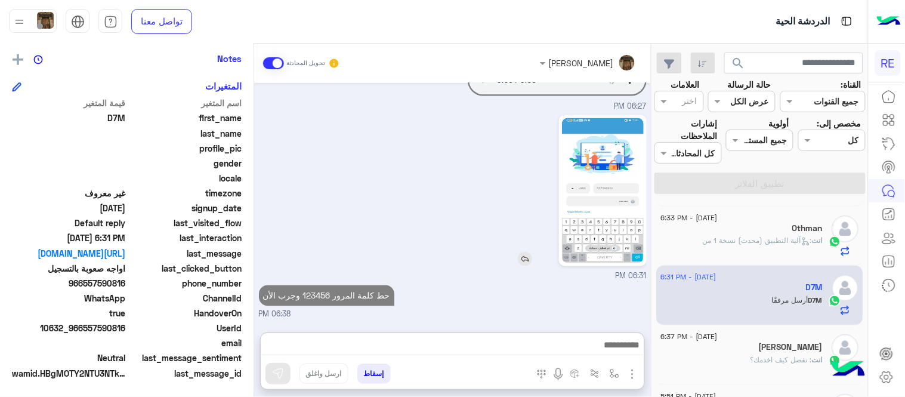
click at [599, 236] on div "Aug 14, 2025 532199051 Terhal Almodon - 04:47 PM Your browser does not support …" at bounding box center [452, 201] width 397 height 237
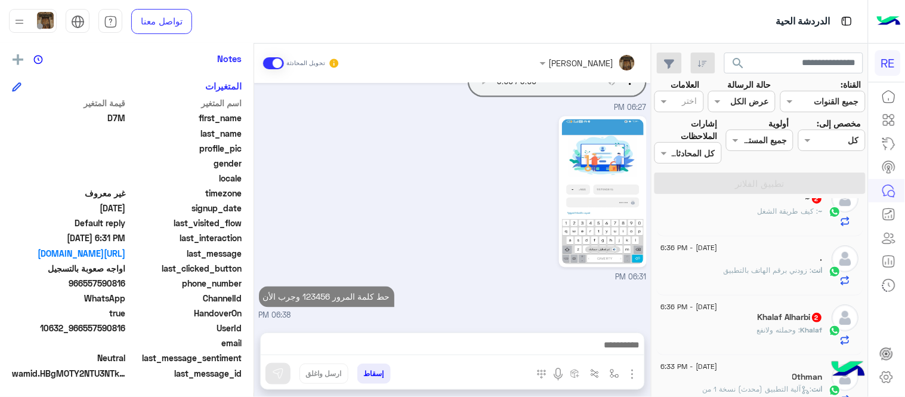
scroll to position [94, 0]
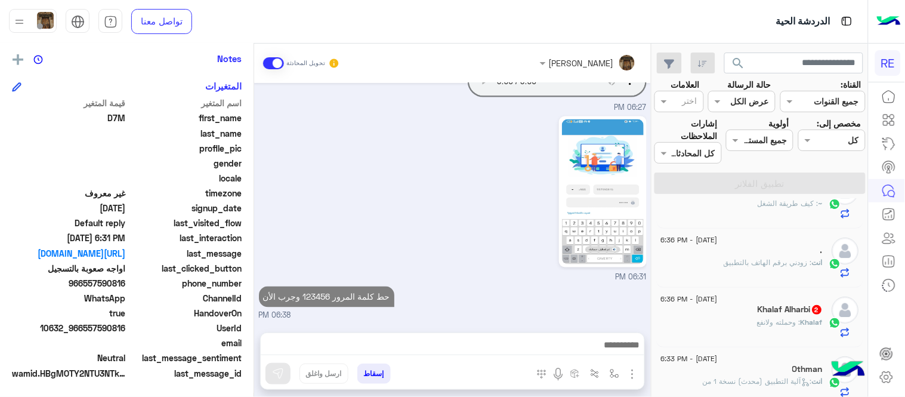
click at [783, 319] on span ": وحملته ولانفع" at bounding box center [779, 321] width 44 height 9
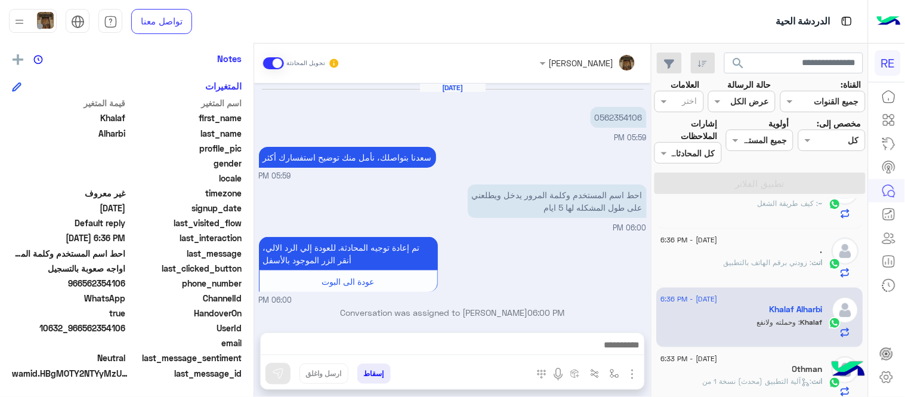
scroll to position [180, 0]
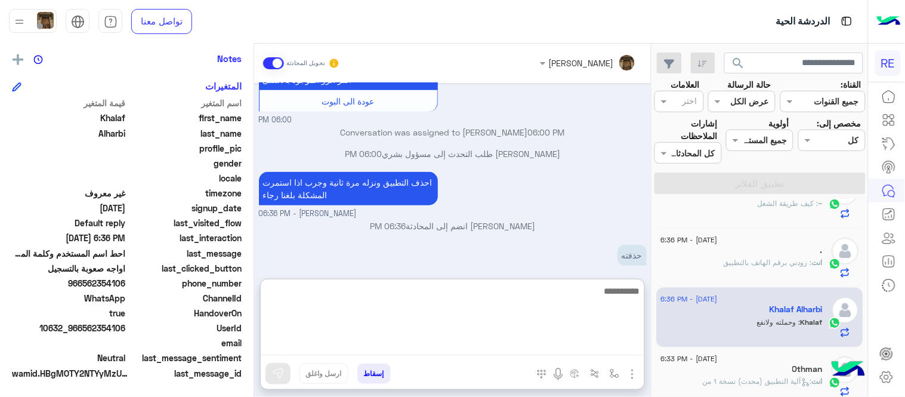
click at [373, 337] on textarea at bounding box center [452, 319] width 383 height 72
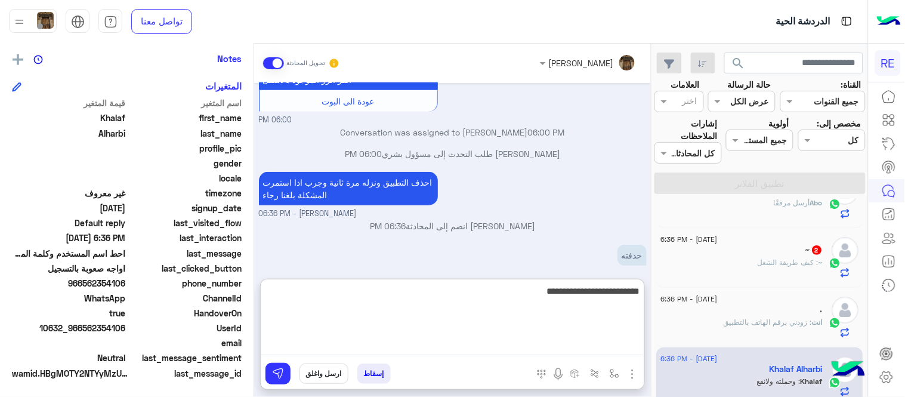
type textarea "**********"
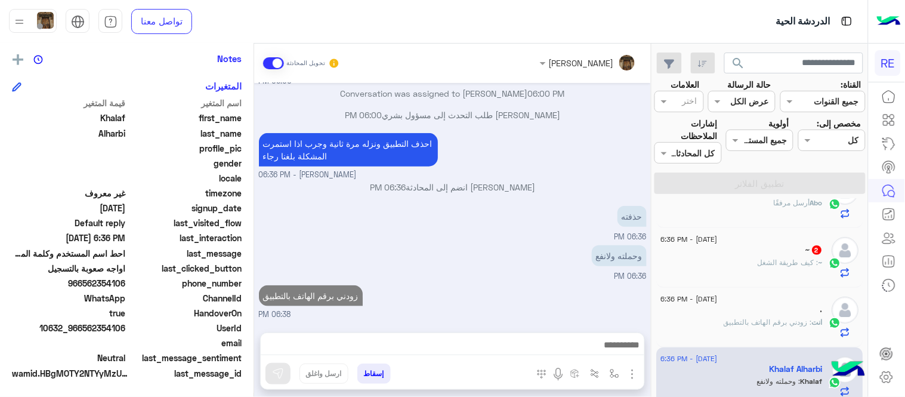
click at [555, 177] on div "Aug 14, 2025 0562354106 05:59 PM سعدنا بتواصلك، نأمل منك توضيح استفسارك أكثر 05…" at bounding box center [452, 201] width 397 height 237
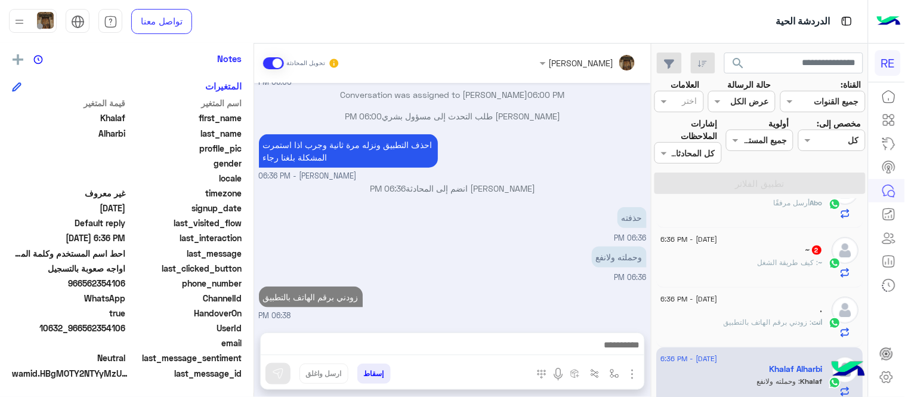
click at [747, 243] on div "14 August - 6:36 PM" at bounding box center [742, 241] width 162 height 8
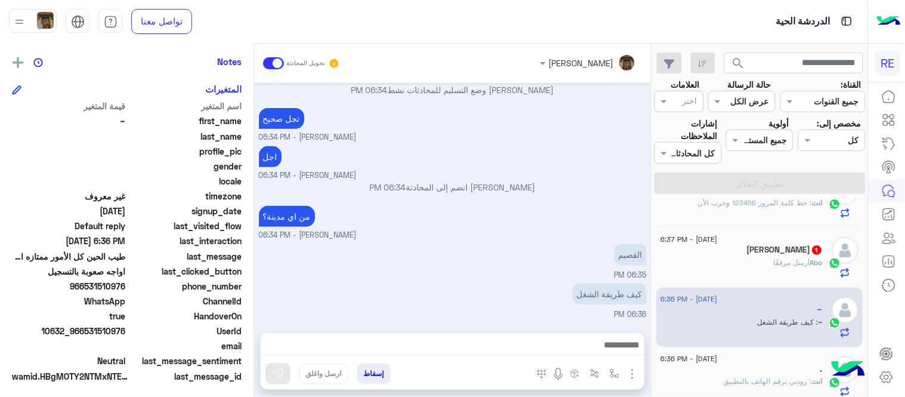
scroll to position [245, 0]
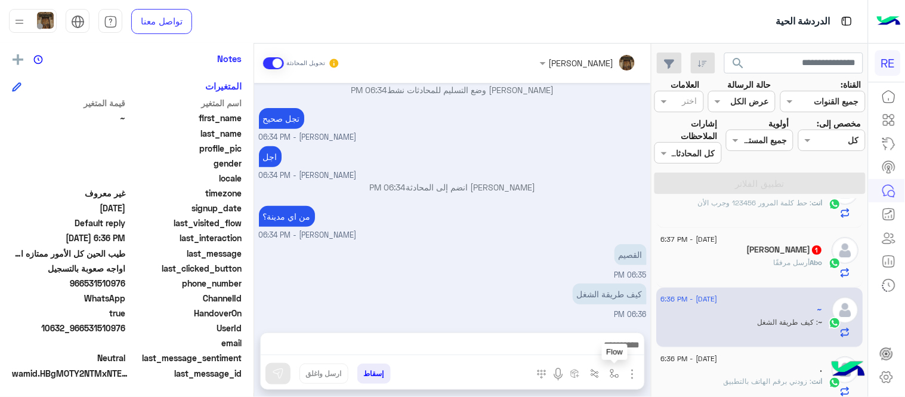
click at [612, 375] on img "button" at bounding box center [614, 374] width 10 height 10
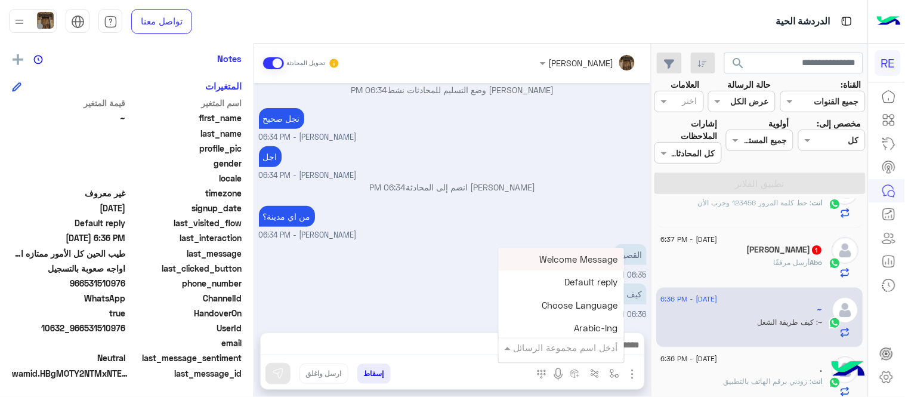
click at [593, 341] on input "text" at bounding box center [577, 348] width 81 height 14
type input "*"
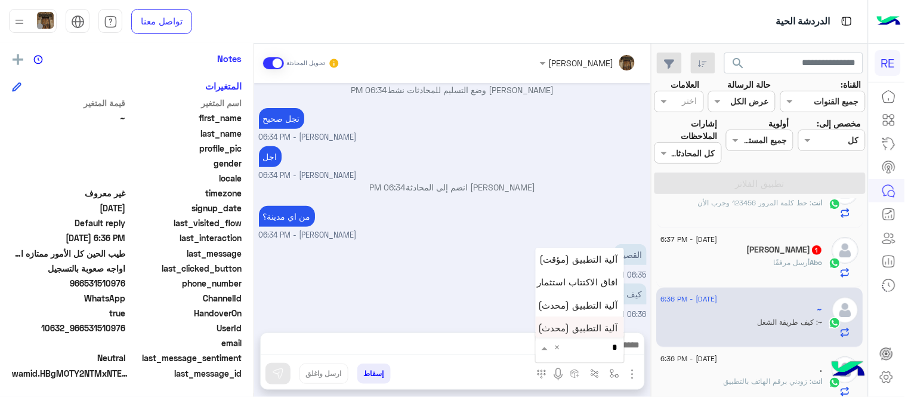
click at [579, 331] on span "آلية التطبيق (محدث)‎ نسخة 1 من‎" at bounding box center [556, 328] width 124 height 11
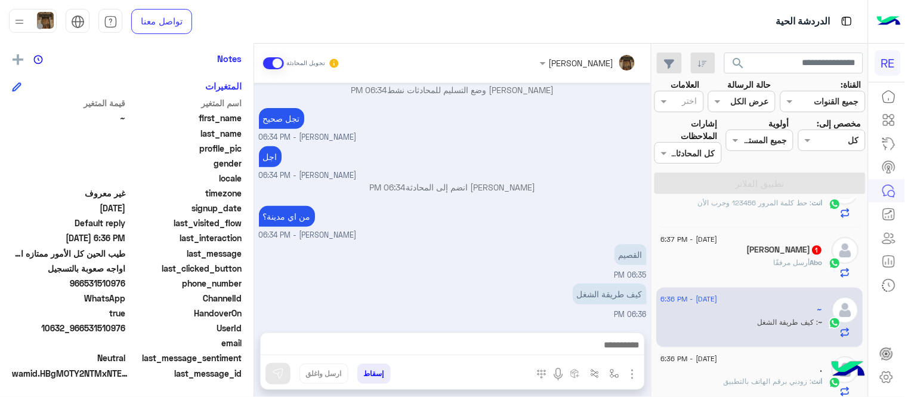
type textarea "**********"
click at [273, 370] on img at bounding box center [278, 373] width 12 height 12
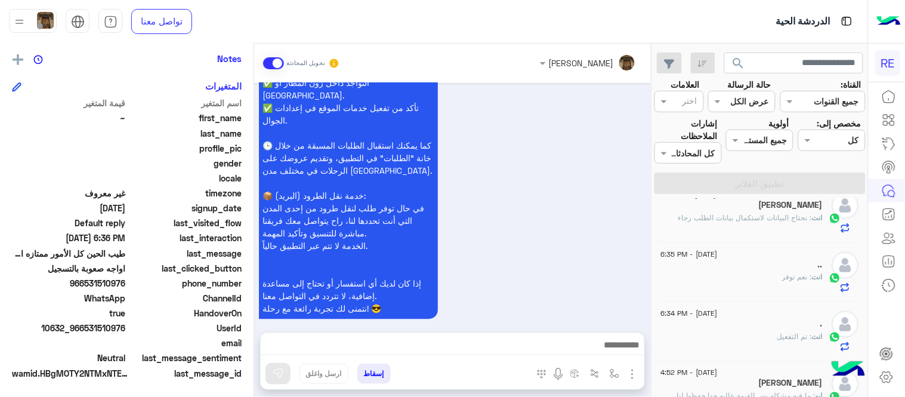
scroll to position [0, 0]
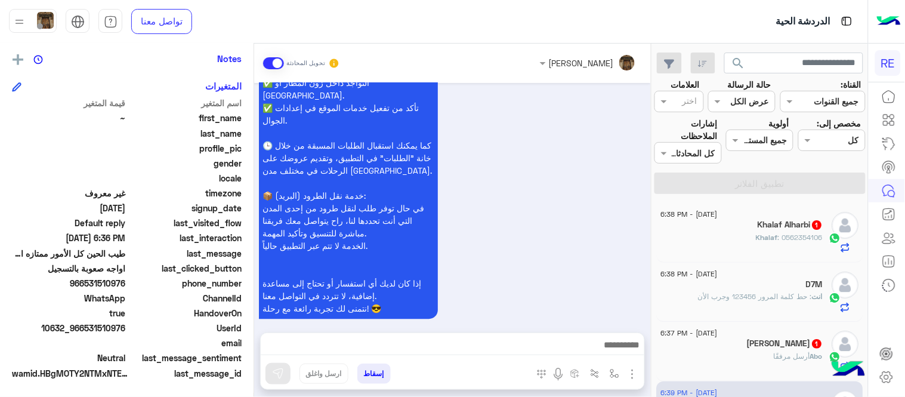
click at [774, 230] on h5 "Khalaf Alharbi 1" at bounding box center [790, 224] width 65 height 10
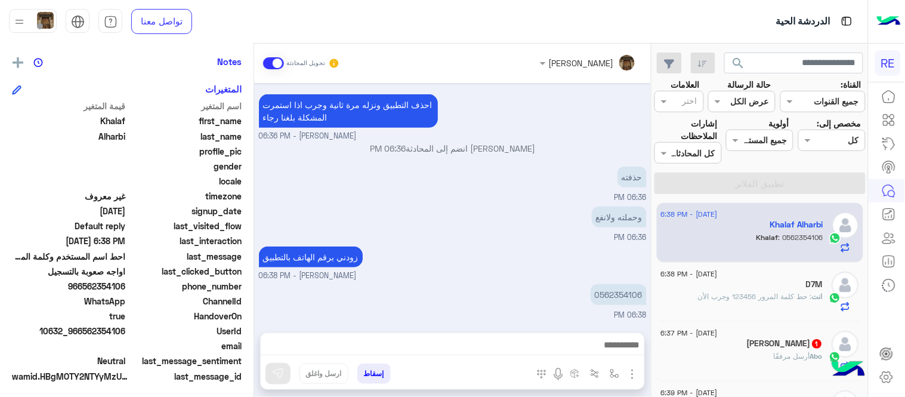
scroll to position [245, 0]
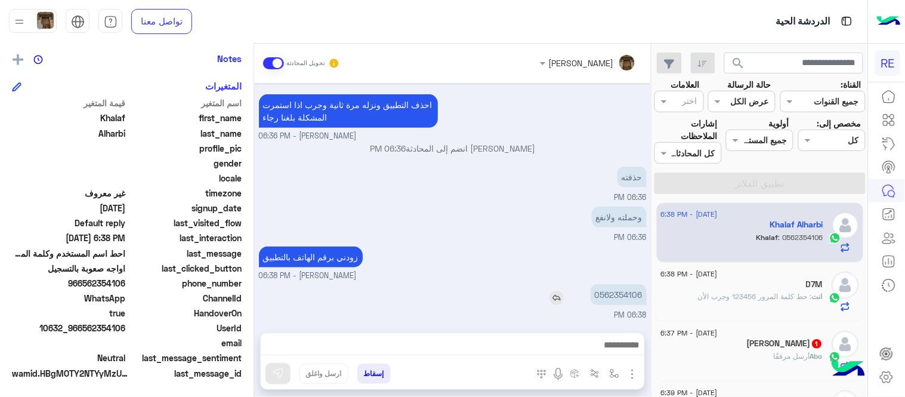
click at [628, 299] on p "0562354106" at bounding box center [618, 294] width 56 height 21
copy p "0562354106"
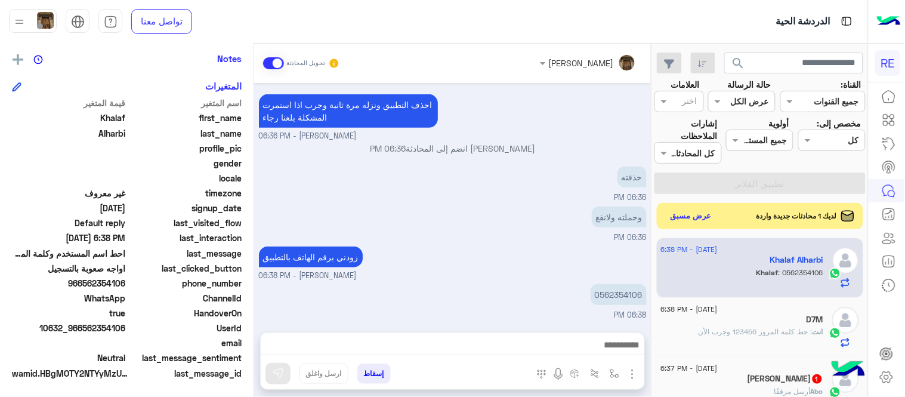
click at [499, 355] on div at bounding box center [452, 348] width 383 height 30
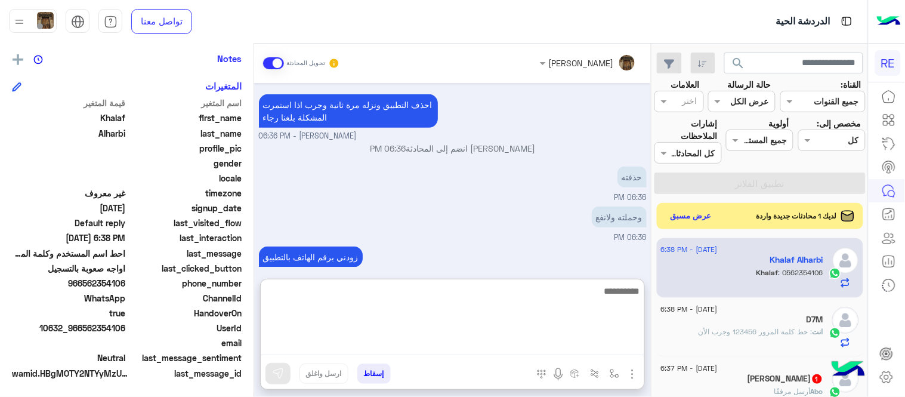
click at [487, 346] on textarea at bounding box center [452, 319] width 383 height 72
type textarea "**********"
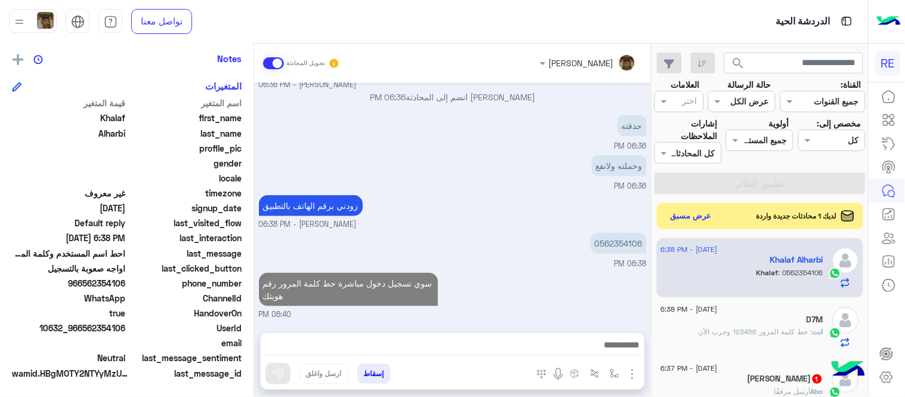
click at [581, 270] on div "سوي تسجيل دخول مباشرة حط كلمة المرور رقم هويتك 06:40 PM" at bounding box center [453, 295] width 388 height 51
click at [749, 380] on div "Abo faisal 1" at bounding box center [742, 379] width 162 height 13
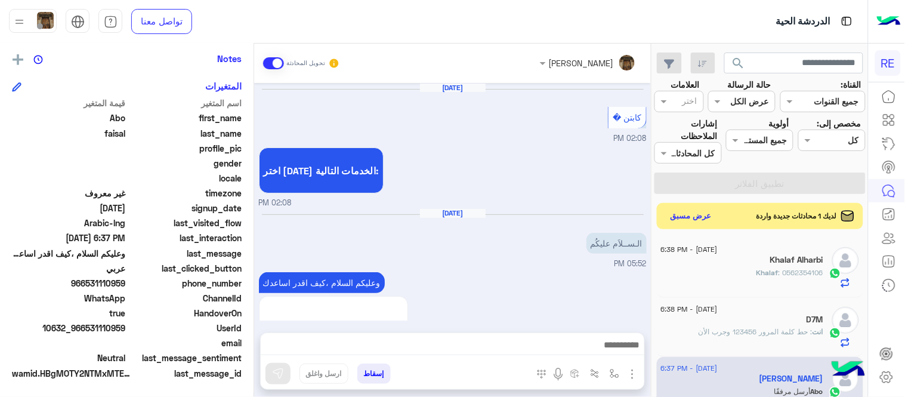
scroll to position [688, 0]
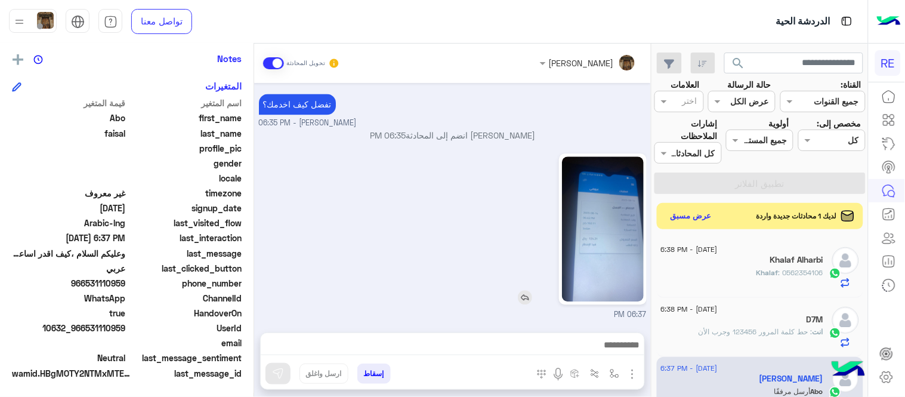
click at [605, 224] on img at bounding box center [603, 228] width 82 height 145
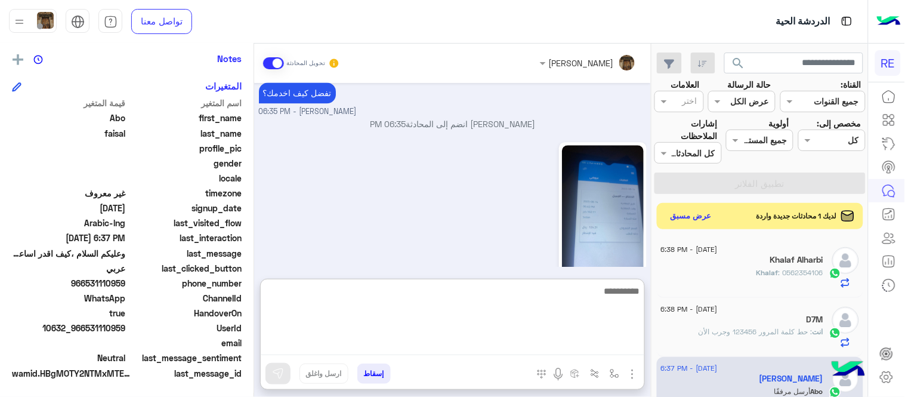
click at [384, 345] on textarea at bounding box center [452, 319] width 383 height 72
type textarea "*"
type textarea "**********"
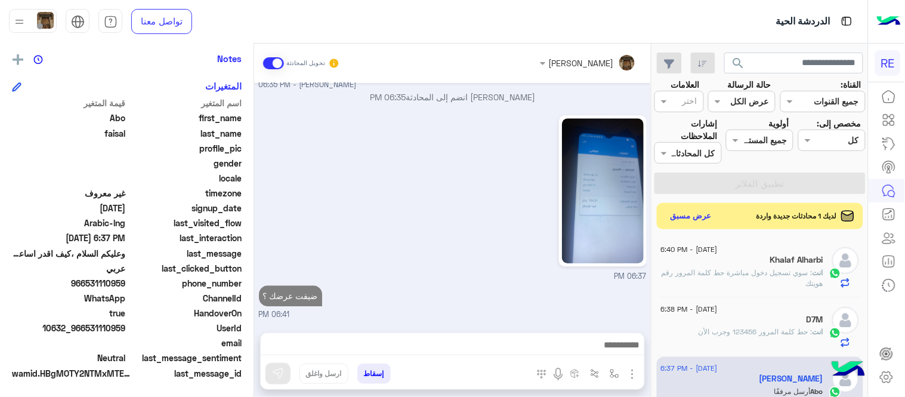
click at [576, 273] on div "عبير زكريا تحويل المحادثة Jul 28, 2025 كابتن � 02:08 PM اختر احد الخدمات التالي…" at bounding box center [452, 223] width 397 height 358
click at [695, 215] on button "عرض مسبق" at bounding box center [691, 216] width 50 height 16
